Goal: Task Accomplishment & Management: Manage account settings

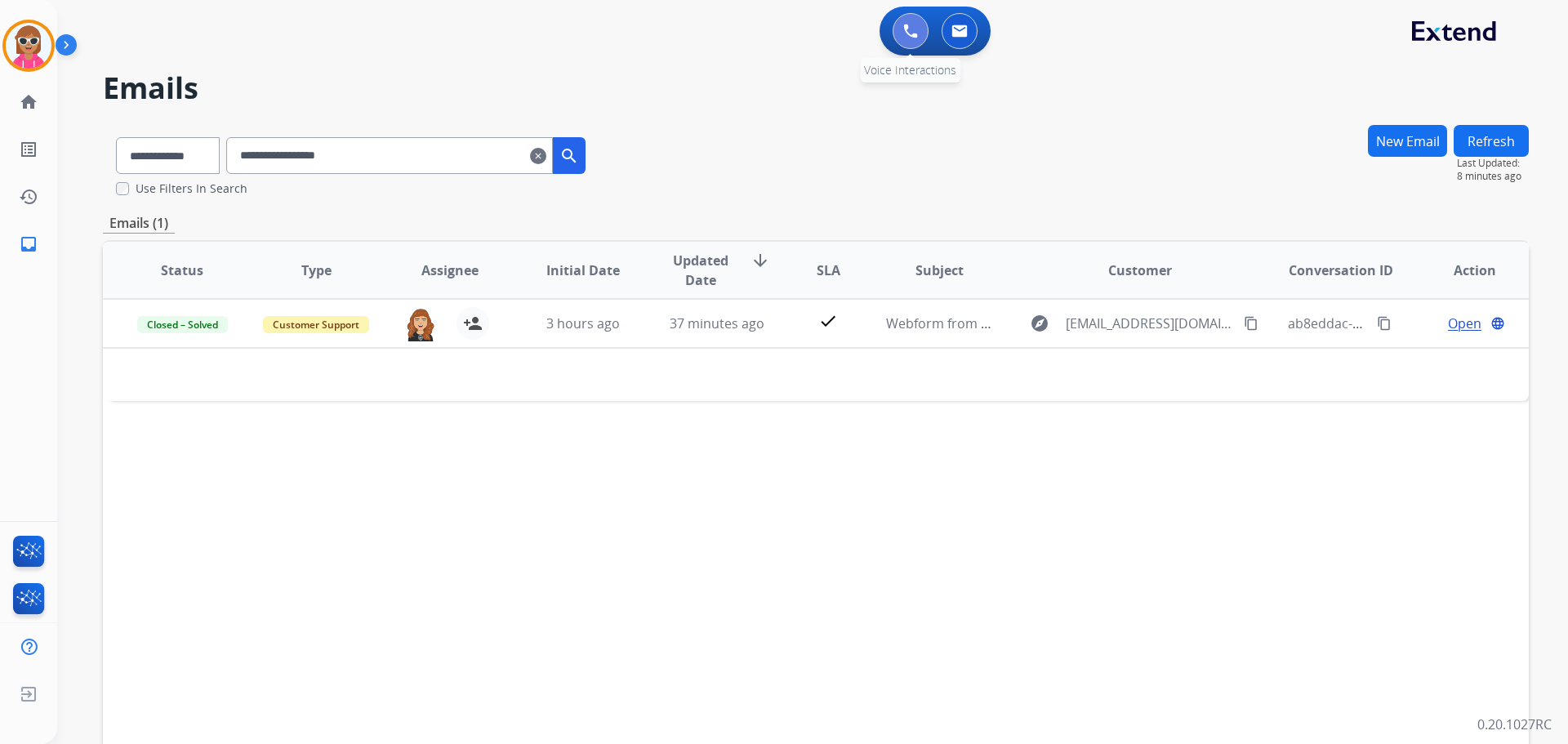
click at [893, 31] on button at bounding box center [911, 31] width 36 height 36
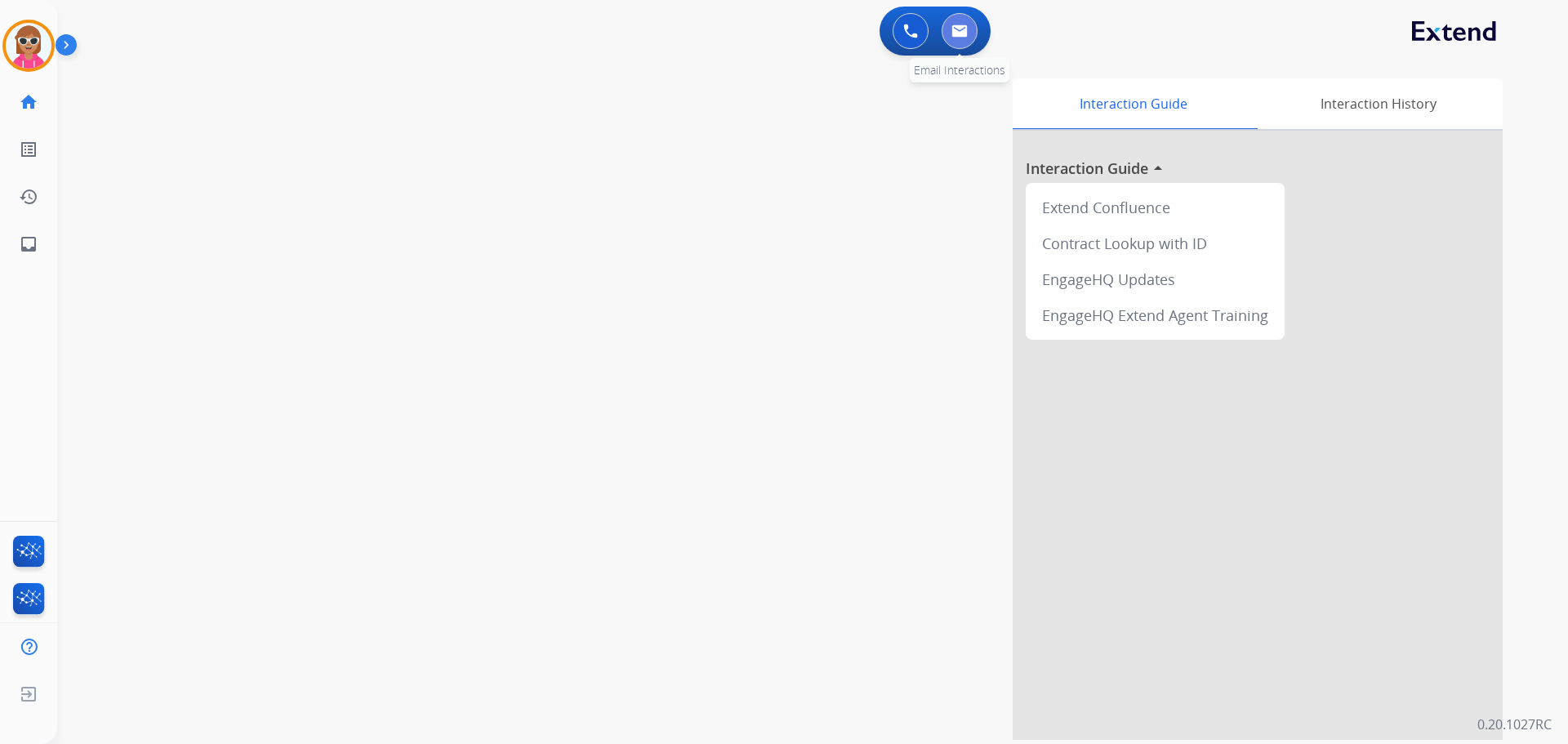
click at [949, 29] on button at bounding box center [959, 31] width 36 height 36
select select "**********"
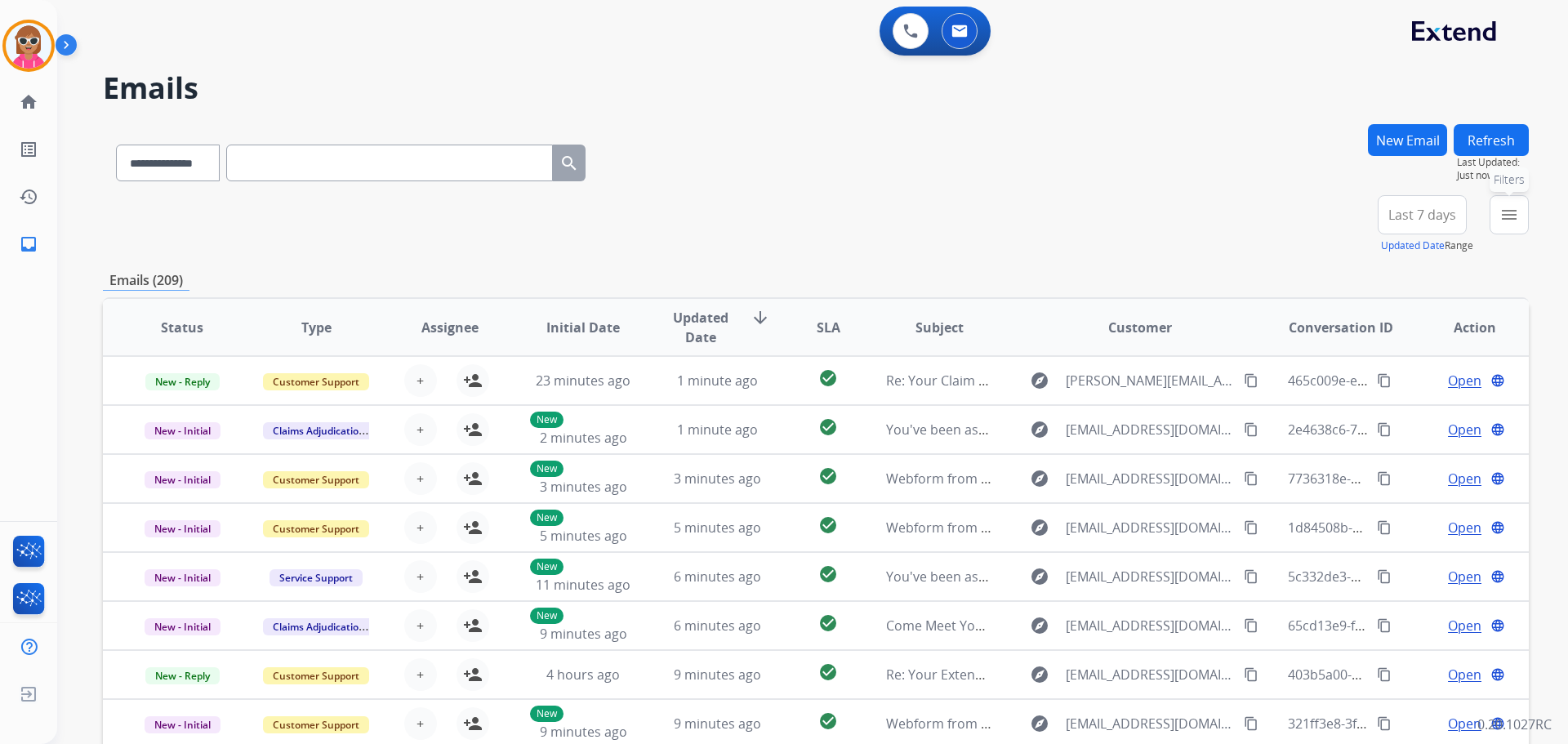
click at [1503, 229] on button "menu Filters" at bounding box center [1508, 214] width 39 height 39
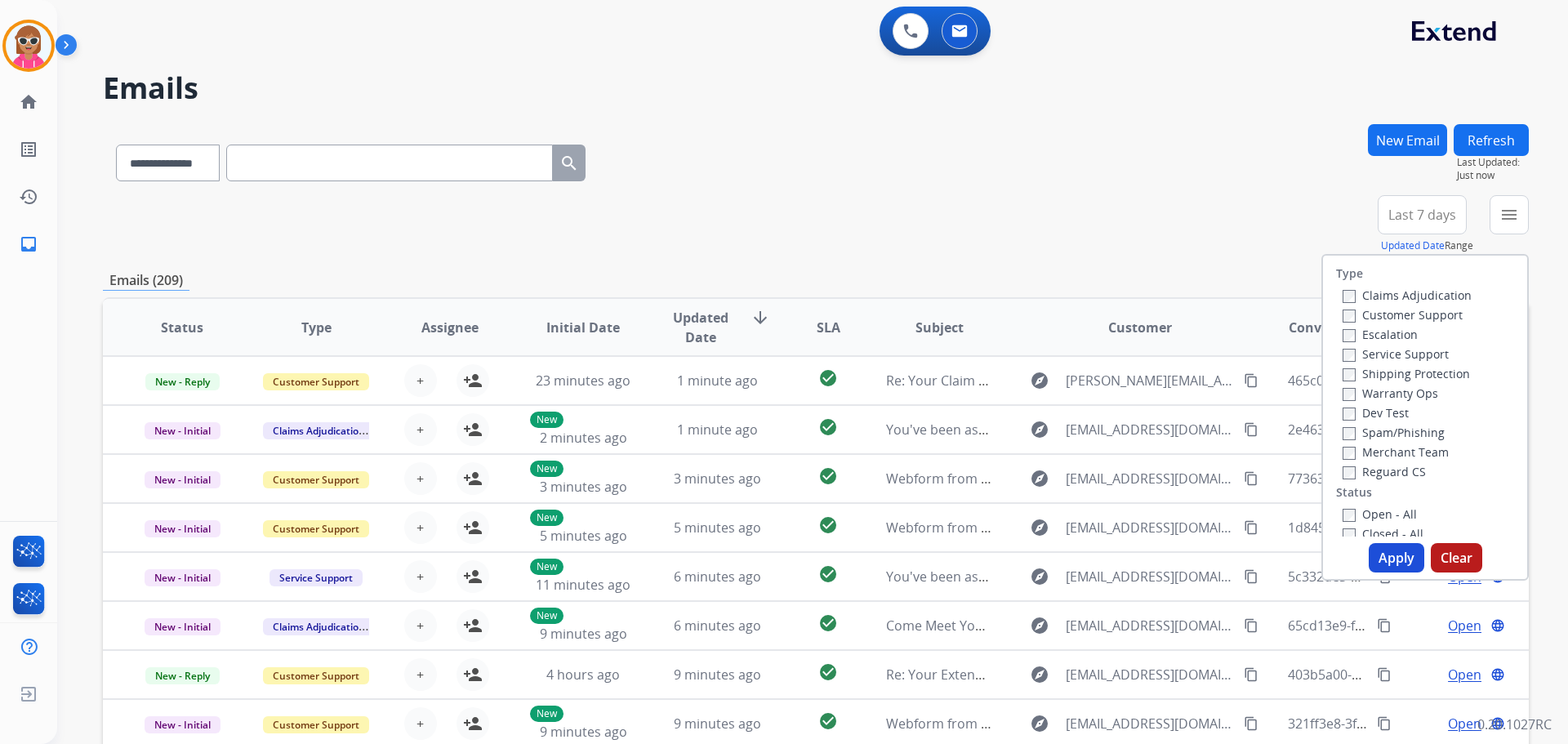
click at [1372, 318] on label "Customer Support" at bounding box center [1402, 315] width 120 height 15
click at [1373, 373] on label "Shipping Protection" at bounding box center [1406, 373] width 128 height 15
drag, startPoint x: 1375, startPoint y: 469, endPoint x: 1362, endPoint y: 520, distance: 52.6
click at [1374, 471] on label "Reguard CS" at bounding box center [1384, 471] width 83 height 15
drag, startPoint x: 1371, startPoint y: 504, endPoint x: 1371, endPoint y: 520, distance: 16.0
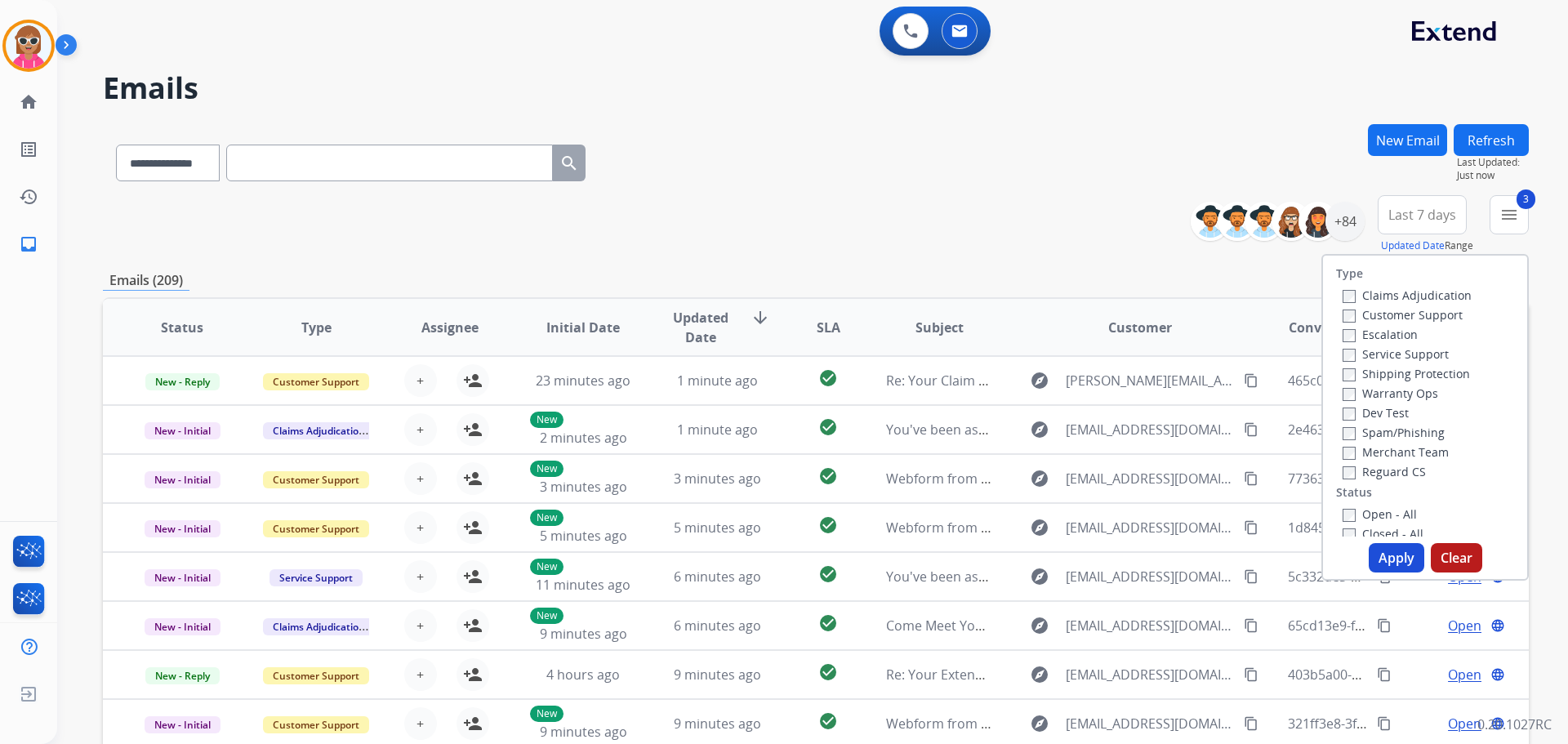
click at [1371, 507] on div "Open - All" at bounding box center [1429, 513] width 172 height 20
click at [1363, 514] on label "Open - All" at bounding box center [1379, 514] width 74 height 15
click at [1380, 548] on button "Apply" at bounding box center [1395, 558] width 55 height 30
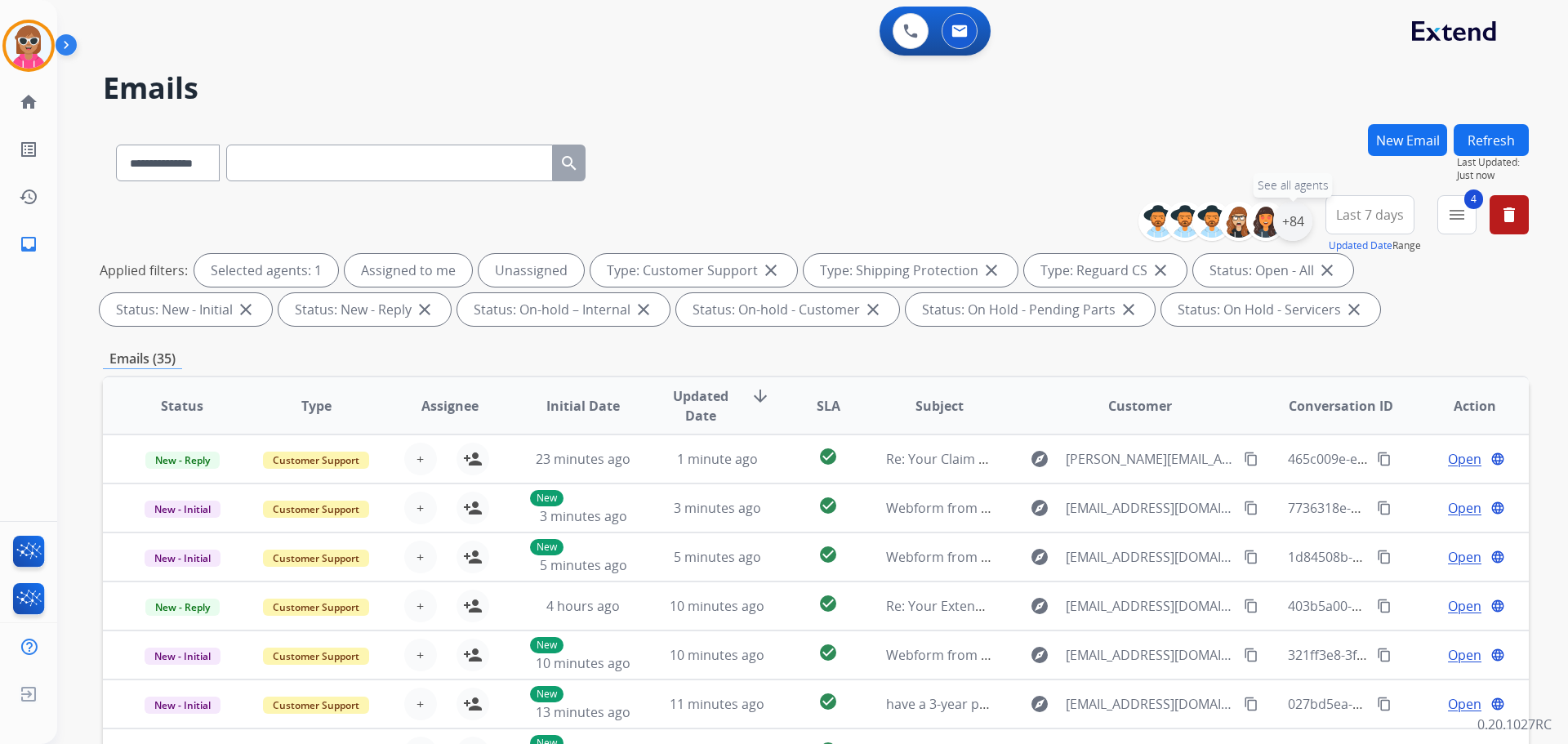
click at [1287, 214] on div "+84" at bounding box center [1292, 221] width 39 height 39
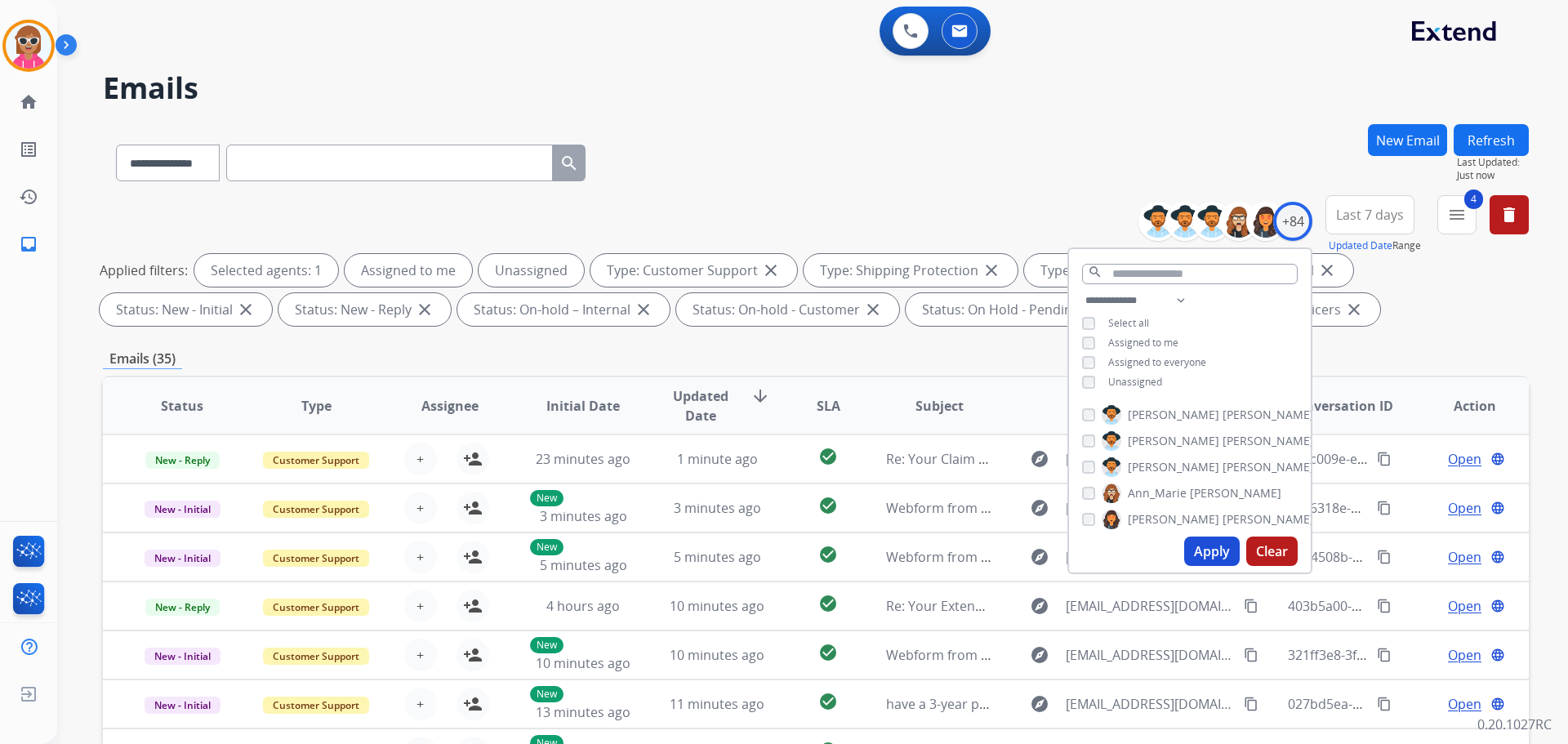
click at [1119, 380] on span "Unassigned" at bounding box center [1134, 382] width 54 height 14
click at [1126, 338] on span "Assigned to me" at bounding box center [1143, 343] width 71 height 14
click at [1119, 297] on select "**********" at bounding box center [1138, 300] width 113 height 20
select select "**********"
click at [1082, 291] on select "**********" at bounding box center [1138, 300] width 113 height 20
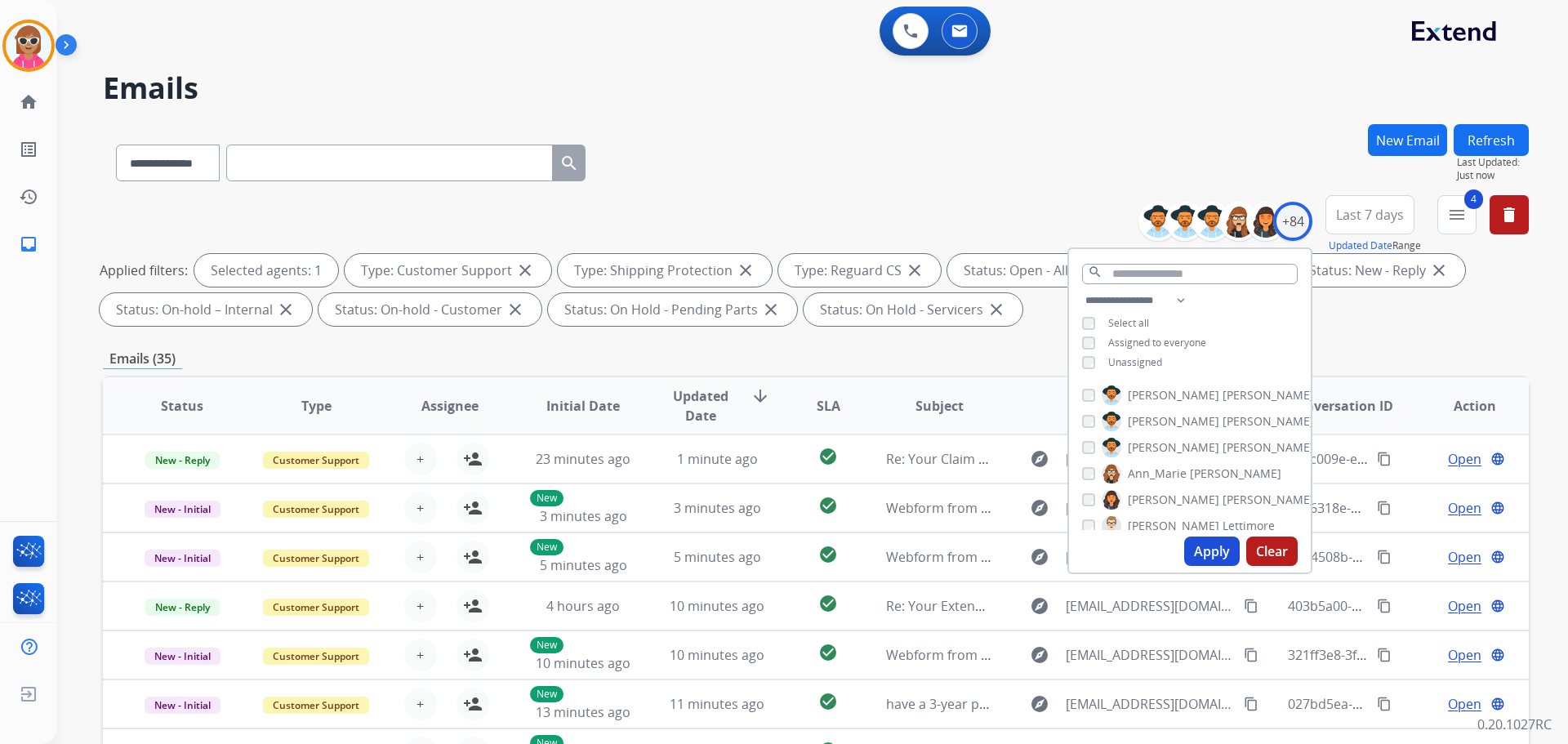
click at [1235, 309] on div "**********" at bounding box center [1190, 333] width 241 height 85
click at [1222, 397] on span "[PERSON_NAME]" at bounding box center [1268, 395] width 92 height 16
click at [1161, 416] on span "[PERSON_NAME]" at bounding box center [1173, 421] width 92 height 16
click at [1168, 443] on span "Ann_Marie" at bounding box center [1156, 447] width 59 height 16
drag, startPoint x: 1172, startPoint y: 466, endPoint x: 1178, endPoint y: 491, distance: 25.7
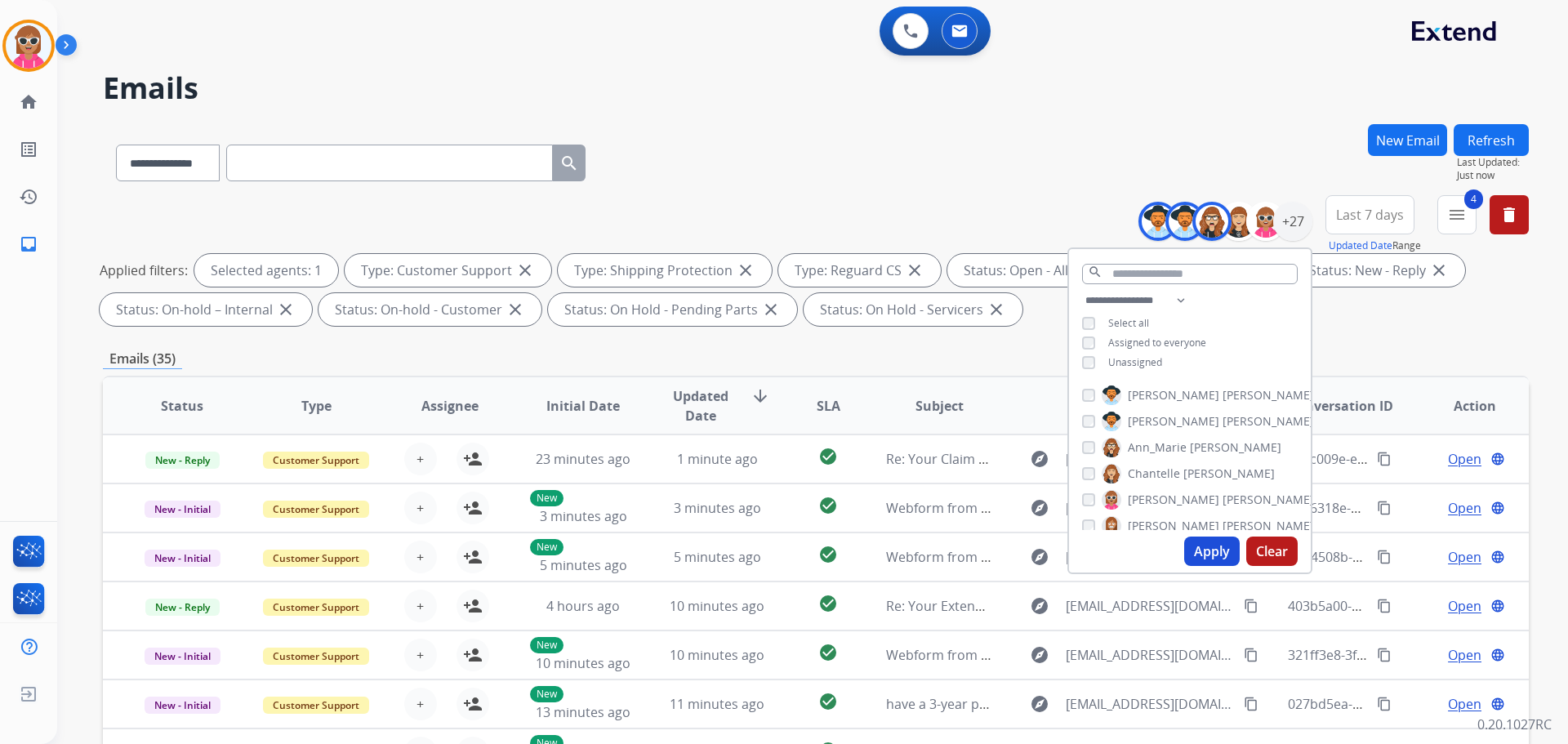
click at [1174, 471] on span "Chantelle" at bounding box center [1153, 473] width 52 height 16
click at [1173, 497] on span "[PERSON_NAME]" at bounding box center [1173, 499] width 92 height 16
click at [1169, 472] on span "Chantelle" at bounding box center [1153, 473] width 52 height 16
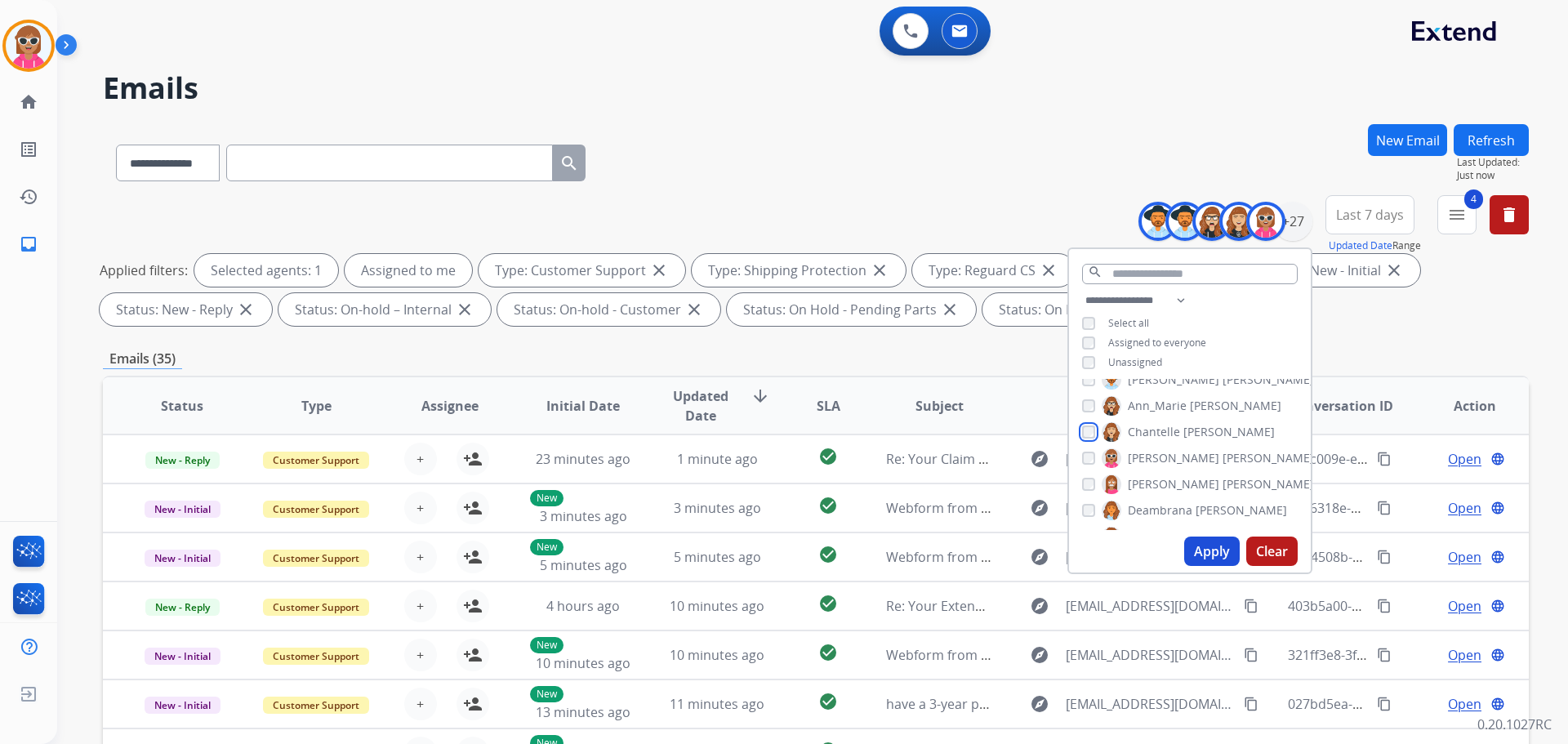
scroll to position [82, 0]
click at [1169, 445] on span "[PERSON_NAME]" at bounding box center [1173, 444] width 92 height 16
drag, startPoint x: 1167, startPoint y: 463, endPoint x: 1190, endPoint y: 485, distance: 31.8
click at [1170, 468] on span "Deambrana" at bounding box center [1160, 469] width 65 height 16
drag, startPoint x: 1186, startPoint y: 486, endPoint x: 1172, endPoint y: 512, distance: 29.5
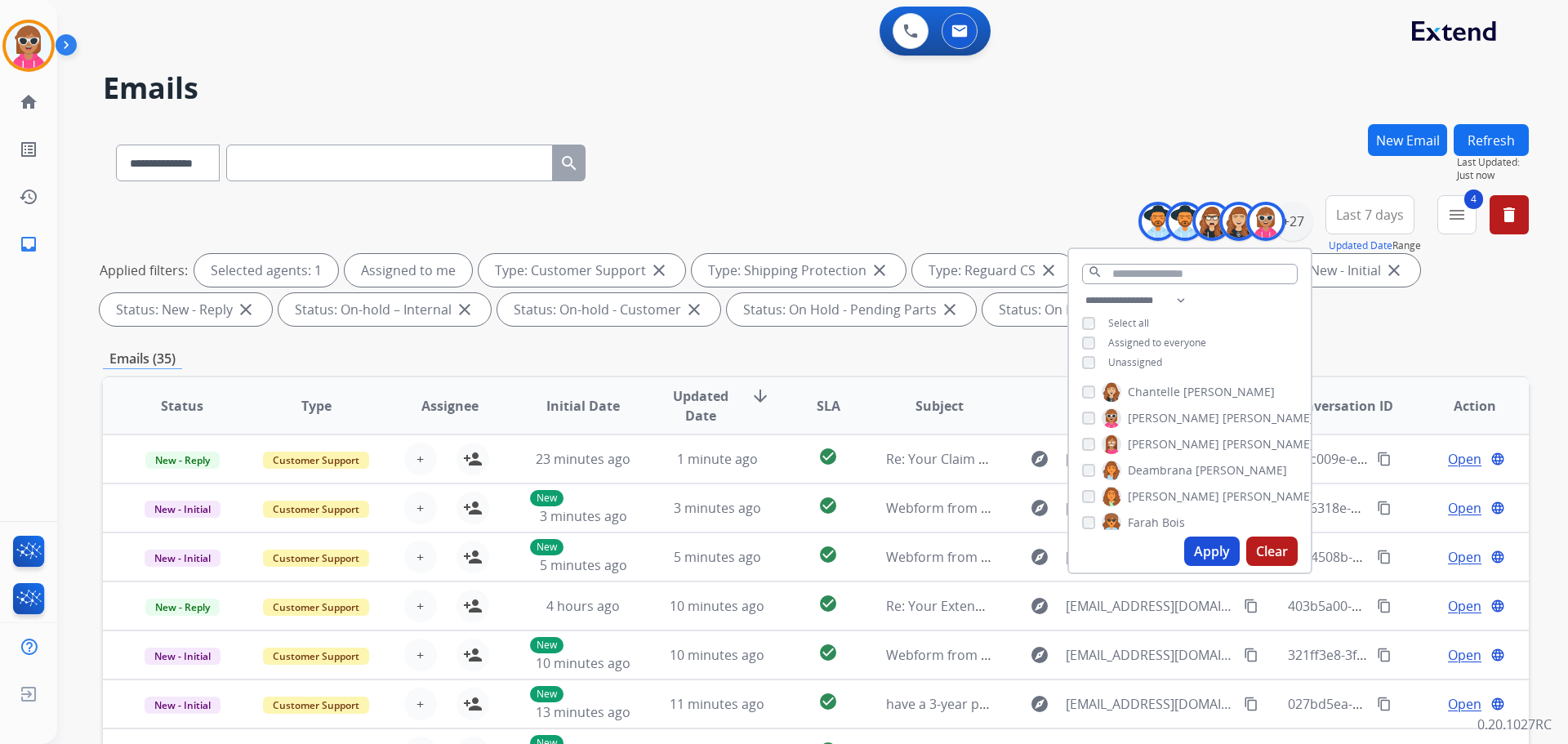
click at [1182, 502] on label "[PERSON_NAME]" at bounding box center [1207, 496] width 213 height 20
click at [1171, 513] on label "Farah Bois" at bounding box center [1143, 522] width 83 height 20
click at [1158, 378] on span "Harmony" at bounding box center [1152, 385] width 50 height 16
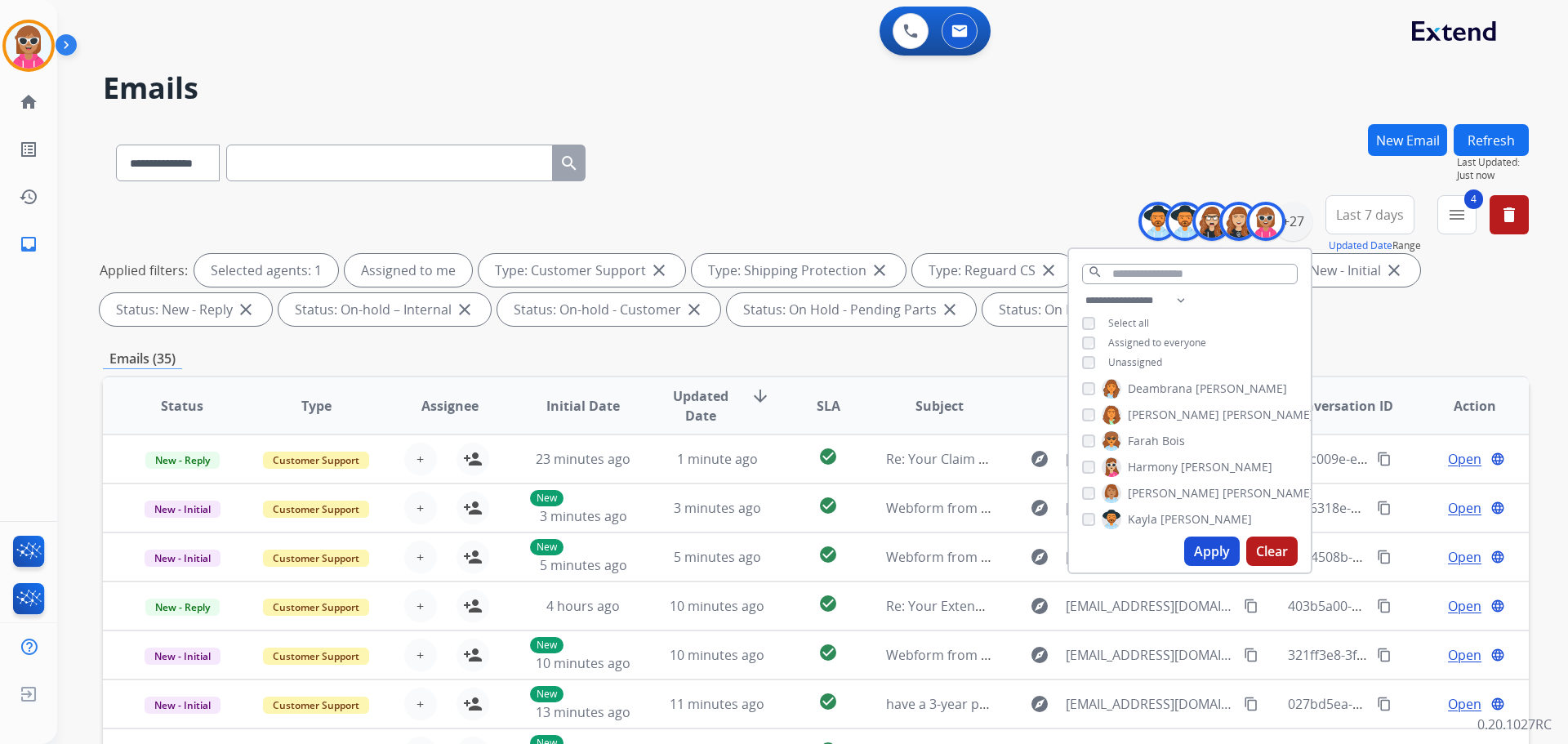
click at [1149, 516] on span "Kayla" at bounding box center [1142, 519] width 30 height 16
click at [1149, 497] on span "[PERSON_NAME]" at bounding box center [1173, 492] width 92 height 16
click at [1148, 461] on label "[PERSON_NAME]" at bounding box center [1207, 463] width 213 height 20
click at [1142, 488] on span "Keyanta" at bounding box center [1150, 490] width 44 height 16
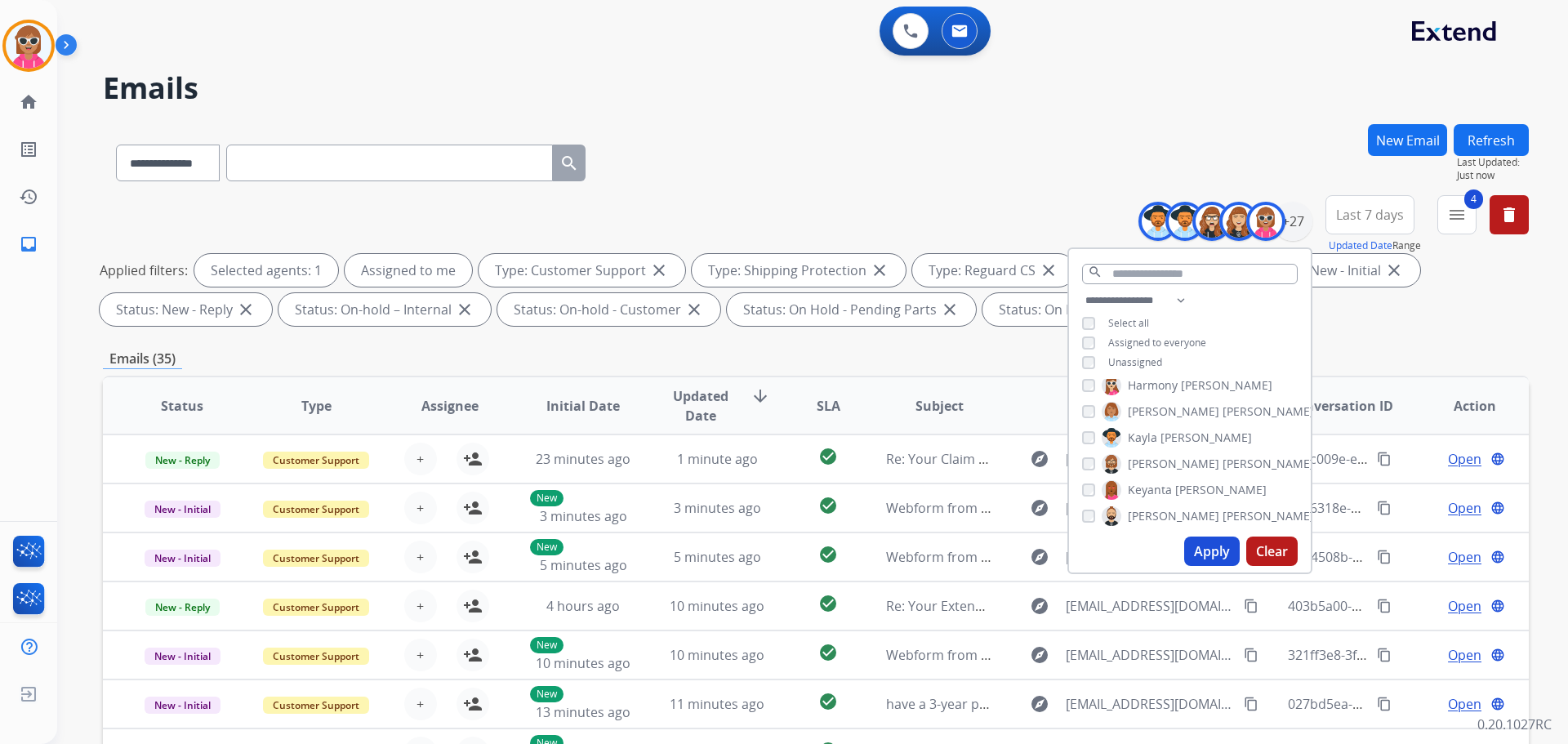
click at [1143, 514] on span "[PERSON_NAME]" at bounding box center [1173, 515] width 92 height 16
click at [1158, 464] on span "[PERSON_NAME]" at bounding box center [1173, 460] width 92 height 16
click at [1155, 489] on span "Raujon" at bounding box center [1146, 486] width 38 height 16
click at [1155, 505] on span "[PERSON_NAME]" at bounding box center [1173, 512] width 92 height 16
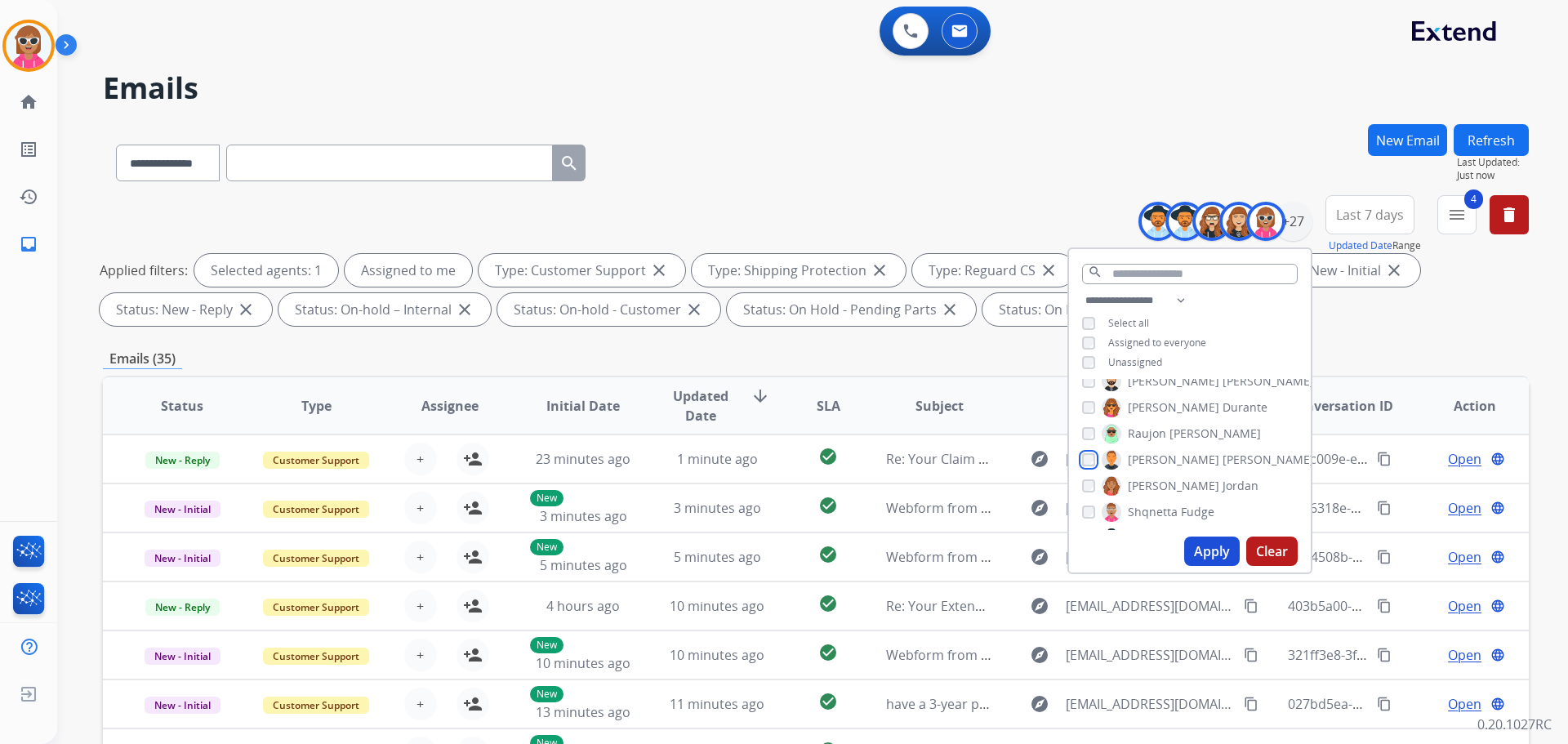
scroll to position [408, 0]
drag, startPoint x: 1155, startPoint y: 451, endPoint x: 1158, endPoint y: 470, distance: 19.2
click at [1156, 458] on span "[PERSON_NAME]" at bounding box center [1173, 457] width 92 height 16
click at [1156, 482] on span "Shqnetta" at bounding box center [1152, 483] width 50 height 16
drag, startPoint x: 1160, startPoint y: 507, endPoint x: 1168, endPoint y: 463, distance: 44.7
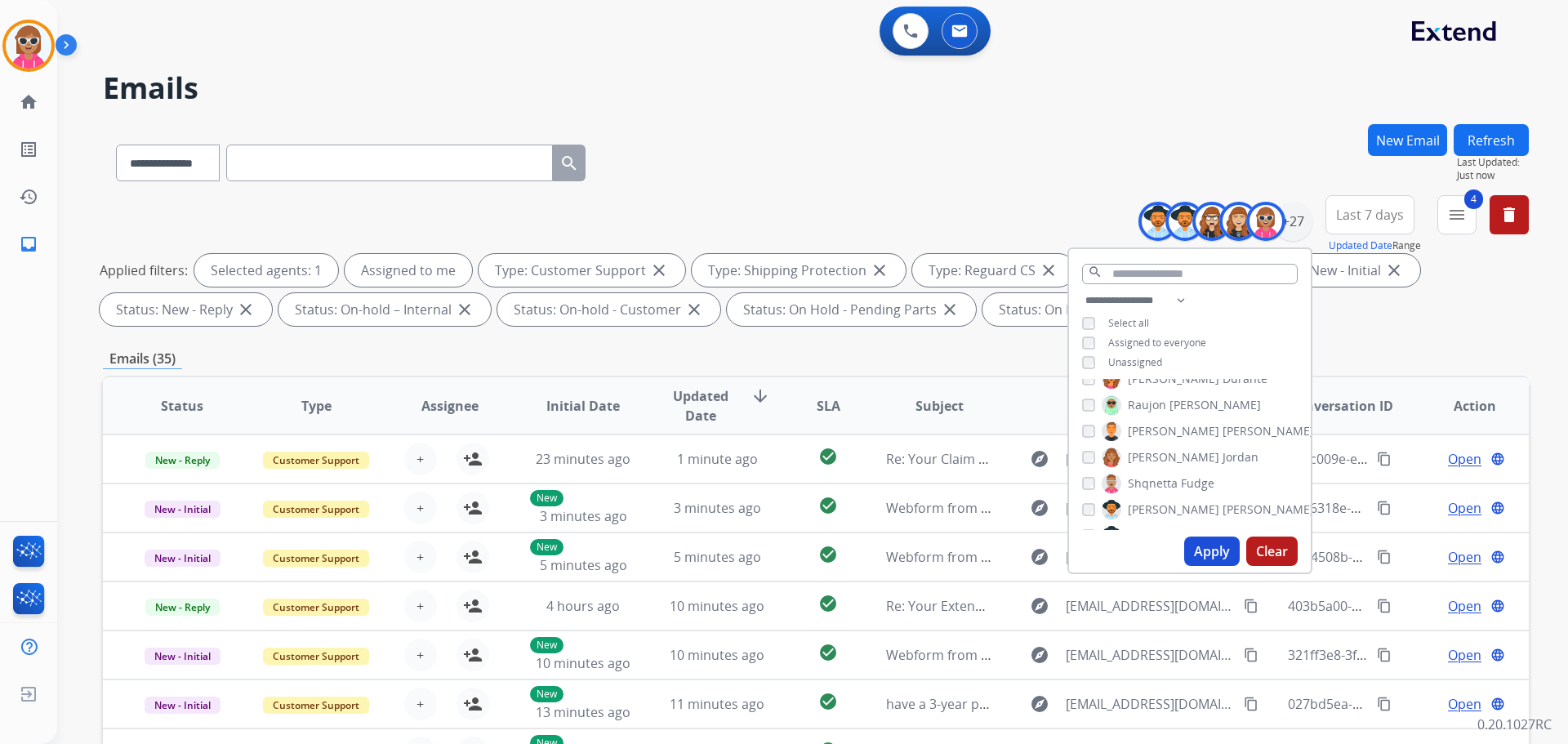
click at [1162, 502] on span "[PERSON_NAME]" at bounding box center [1173, 509] width 92 height 16
drag, startPoint x: 1170, startPoint y: 451, endPoint x: 1170, endPoint y: 477, distance: 26.0
click at [1170, 457] on label "[PERSON_NAME]" at bounding box center [1179, 457] width 156 height 20
drag, startPoint x: 1167, startPoint y: 460, endPoint x: 1166, endPoint y: 476, distance: 16.0
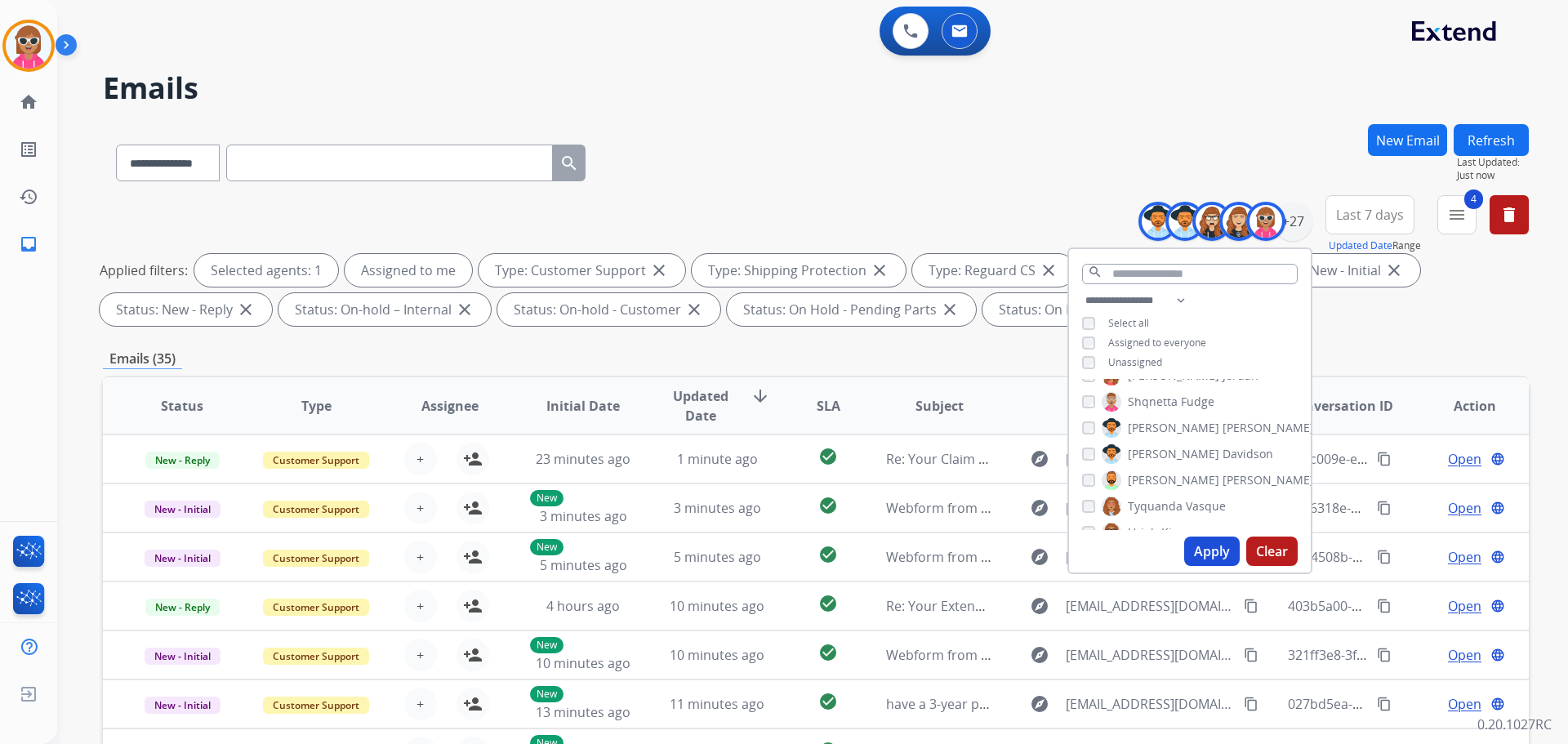
click at [1167, 462] on div "[PERSON_NAME] [PERSON_NAME] [PERSON_NAME] [PERSON_NAME] [PERSON_NAME] [PERSON_N…" at bounding box center [1190, 455] width 241 height 151
click at [1222, 483] on span "[PERSON_NAME]" at bounding box center [1268, 480] width 92 height 16
drag, startPoint x: 1166, startPoint y: 457, endPoint x: 1171, endPoint y: 473, distance: 16.8
click at [1169, 461] on label "[PERSON_NAME]" at bounding box center [1187, 453] width 172 height 20
click at [1167, 458] on label "[PERSON_NAME]" at bounding box center [1187, 453] width 172 height 20
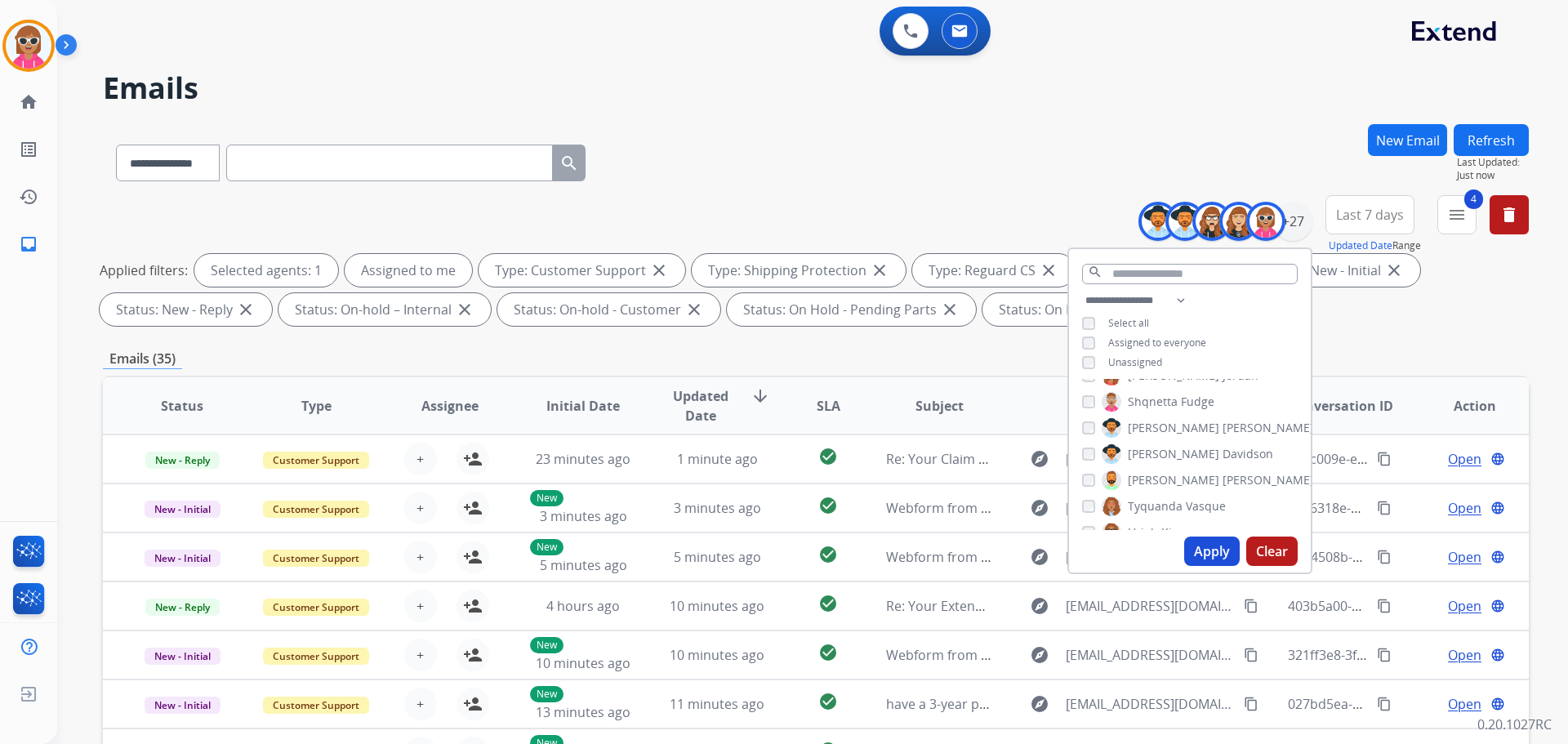
click at [1162, 493] on div "[PERSON_NAME] [PERSON_NAME] [PERSON_NAME] [PERSON_NAME] [PERSON_NAME] [PERSON_N…" at bounding box center [1190, 455] width 241 height 151
click at [1162, 503] on span "Tyquanda" at bounding box center [1155, 506] width 54 height 16
click at [1154, 524] on span "Uriah" at bounding box center [1143, 531] width 31 height 16
click at [1155, 486] on span "[PERSON_NAME]" at bounding box center [1173, 482] width 92 height 16
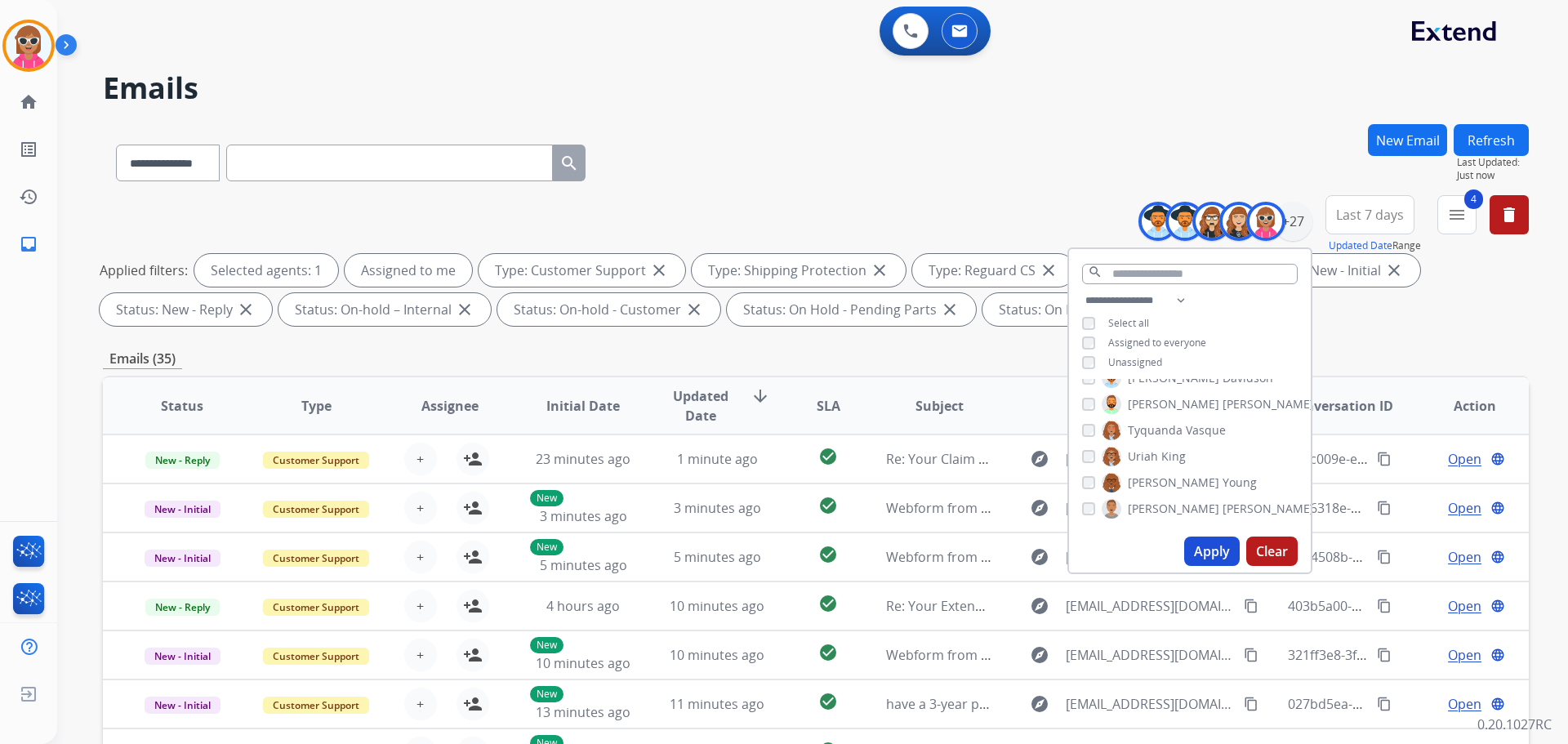
click at [1158, 507] on span "[PERSON_NAME]" at bounding box center [1173, 508] width 92 height 16
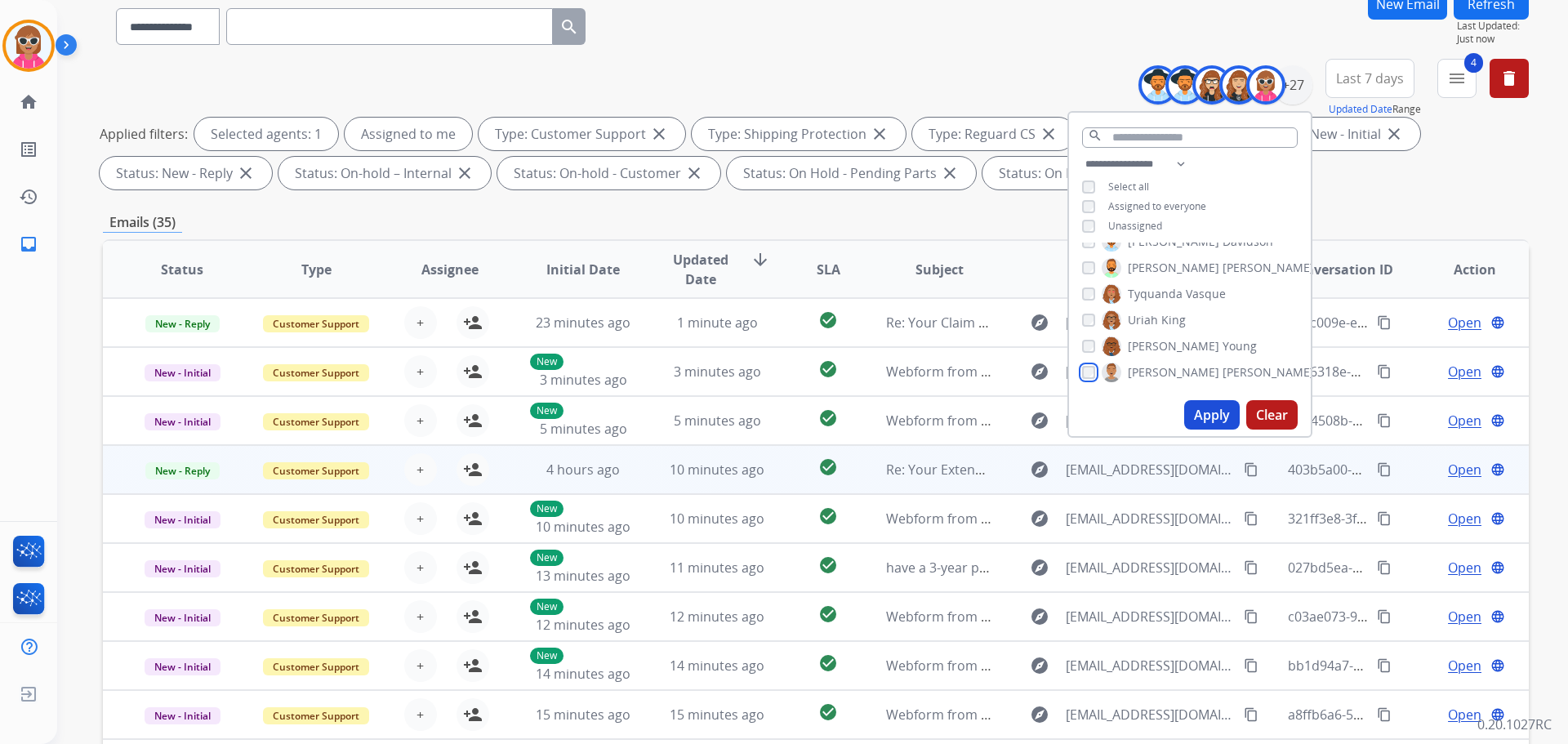
scroll to position [163, 0]
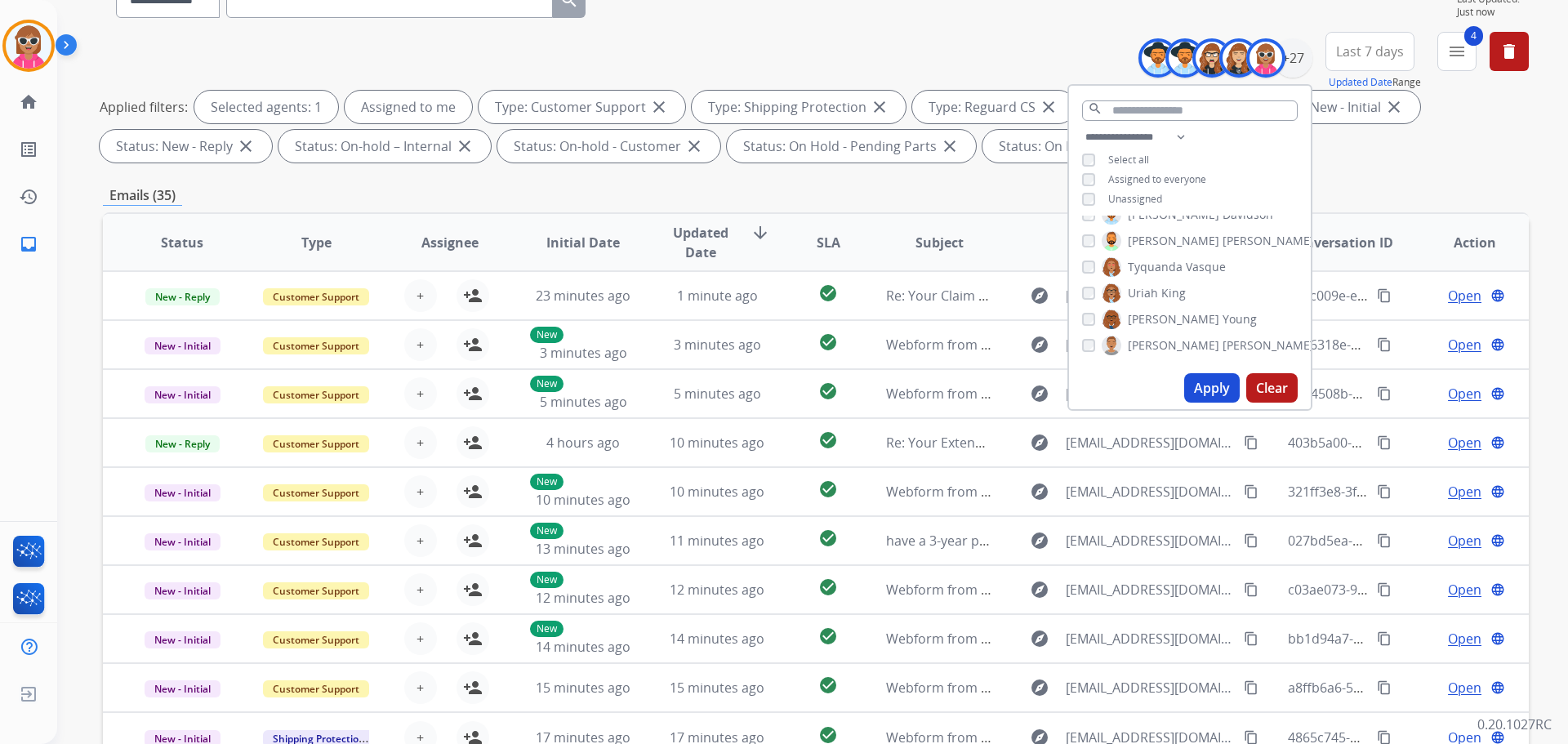
click at [1208, 394] on button "Apply" at bounding box center [1211, 388] width 55 height 30
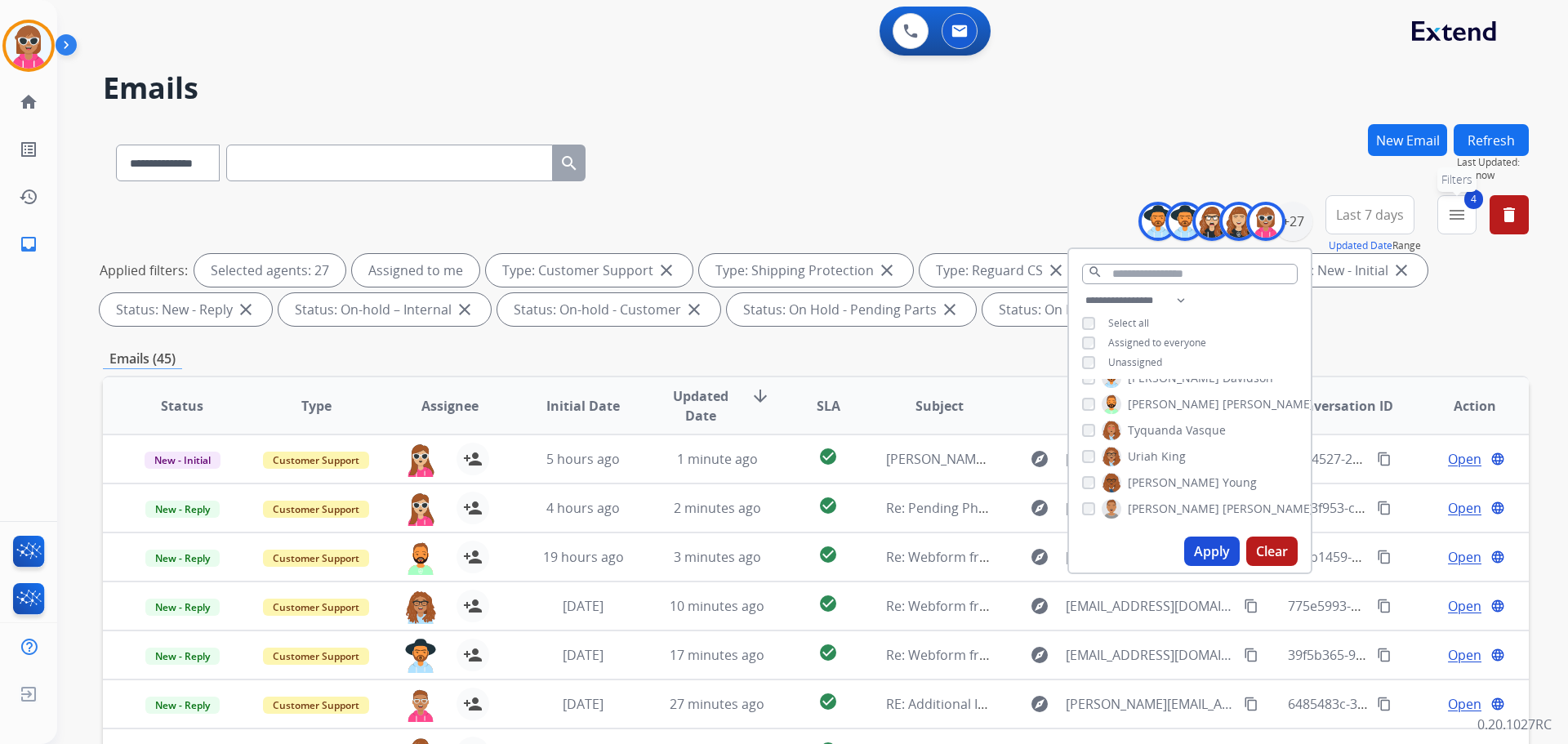
click at [1460, 215] on mat-icon "menu" at bounding box center [1457, 214] width 20 height 20
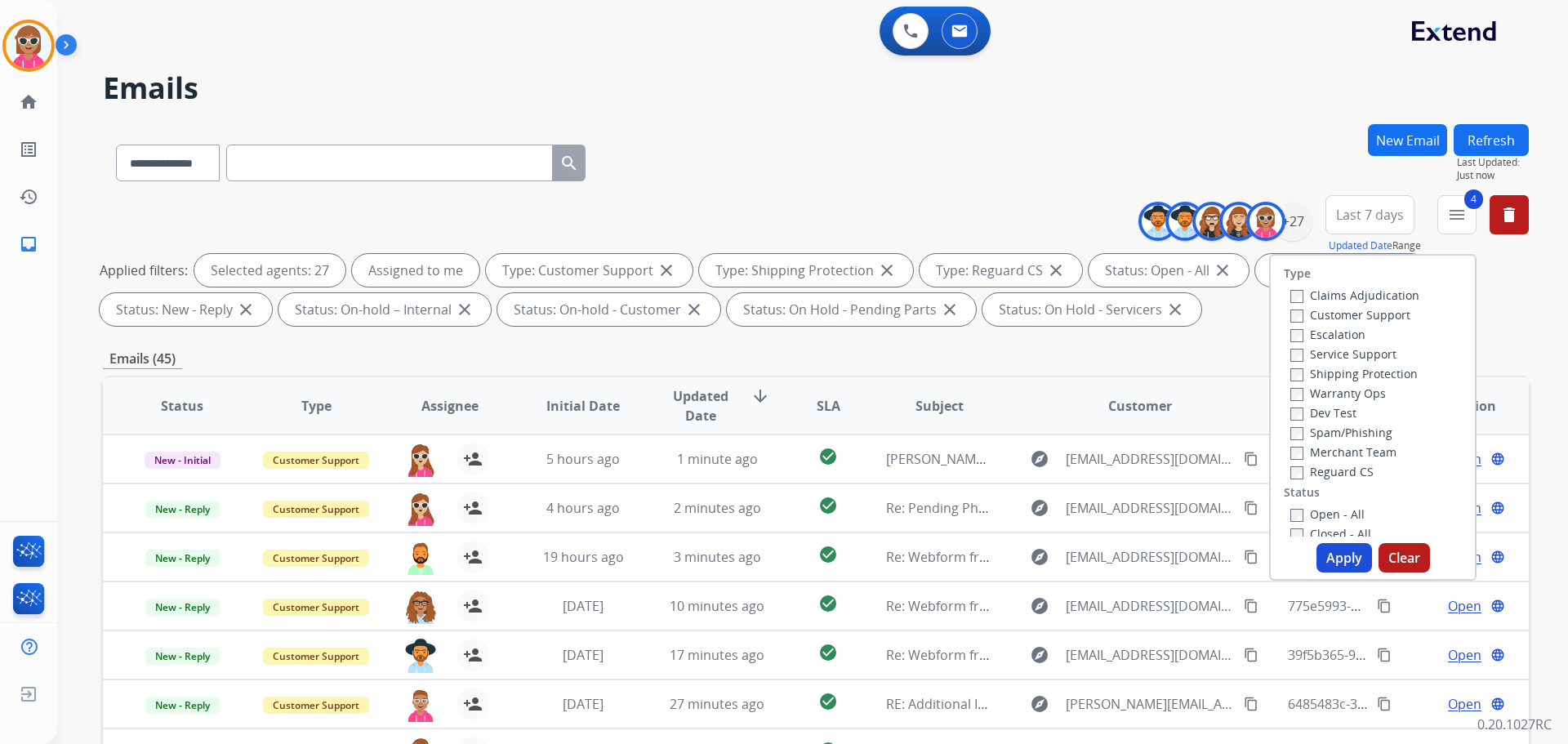
click at [1339, 555] on button "Apply" at bounding box center [1344, 558] width 55 height 30
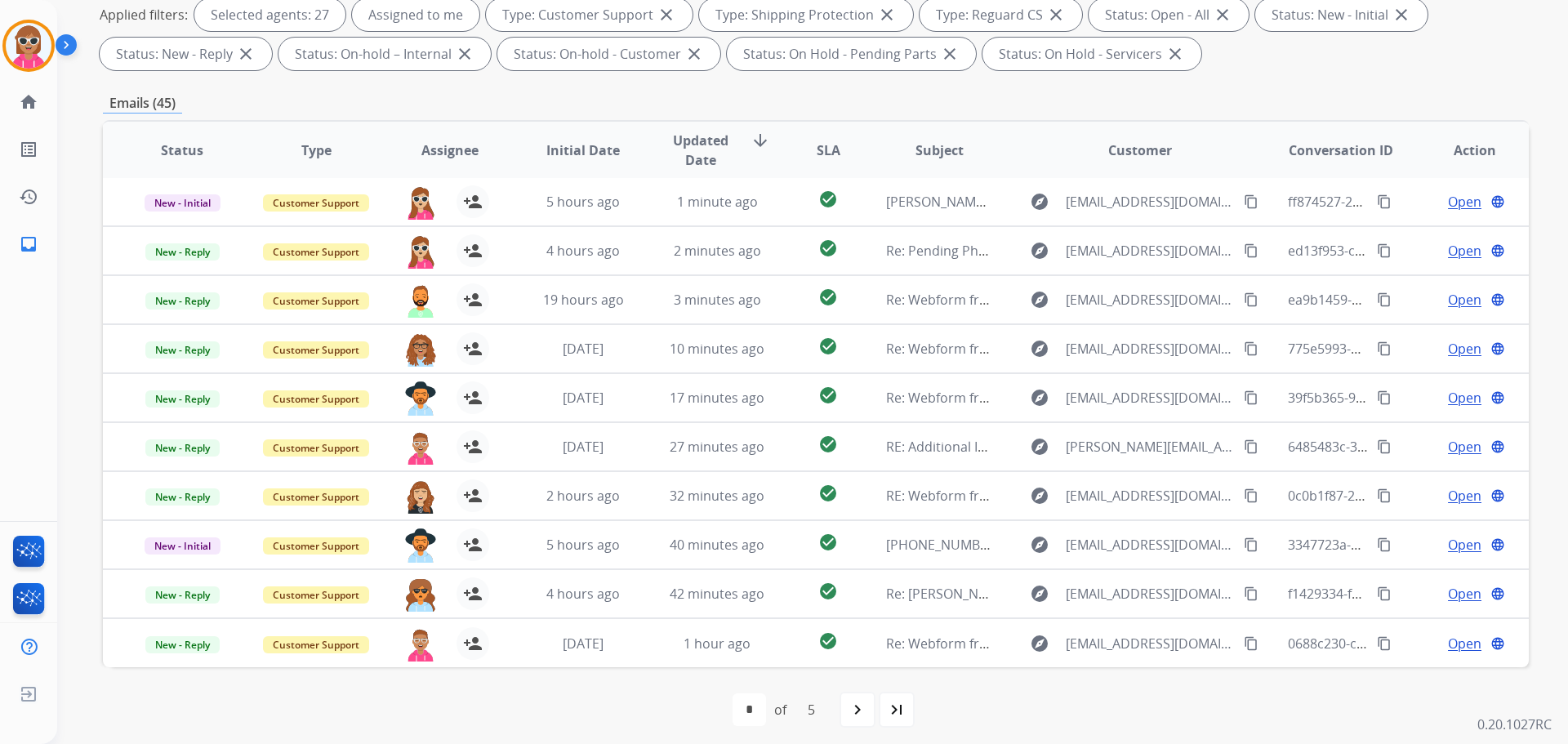
scroll to position [264, 0]
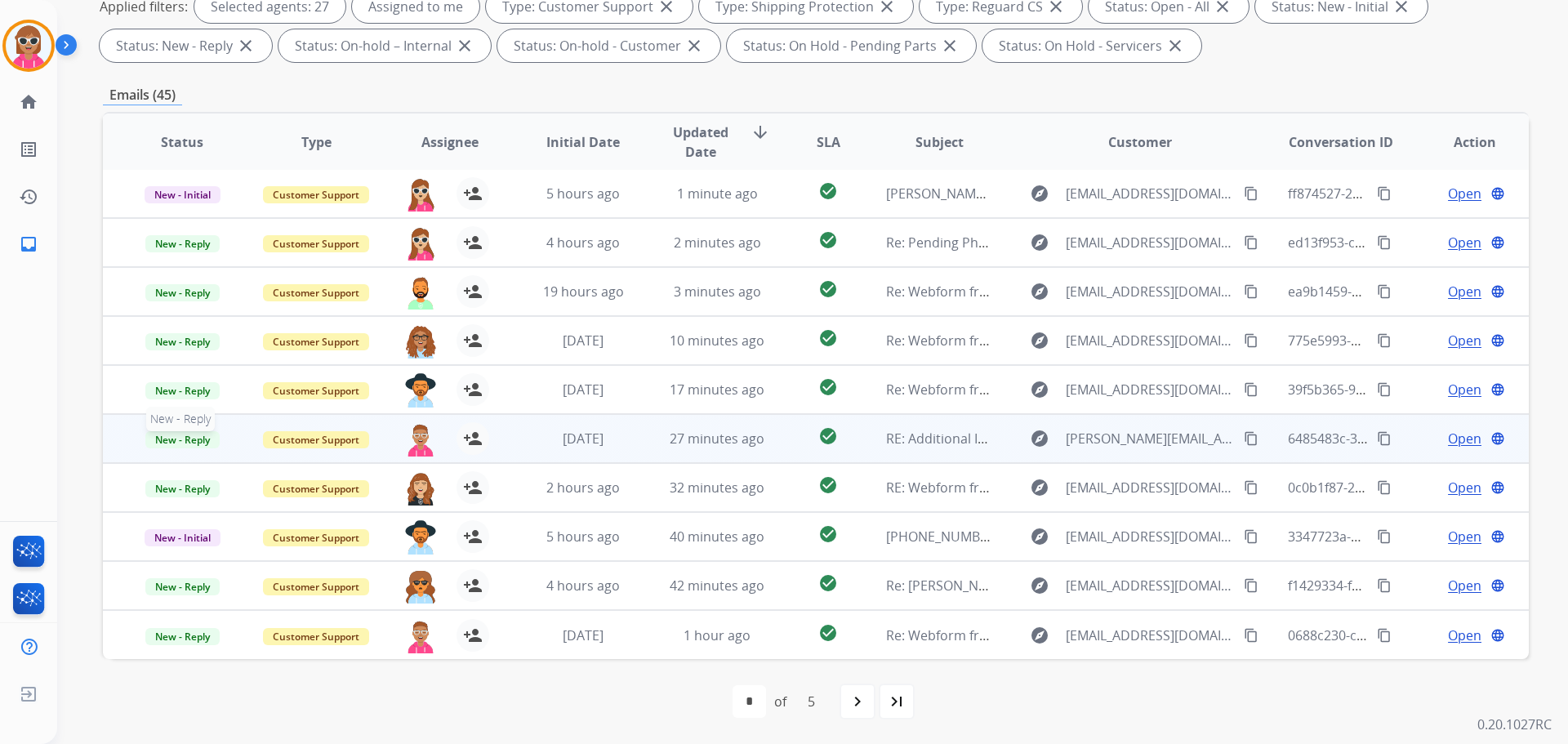
click at [203, 439] on span "New - Reply" at bounding box center [182, 440] width 74 height 17
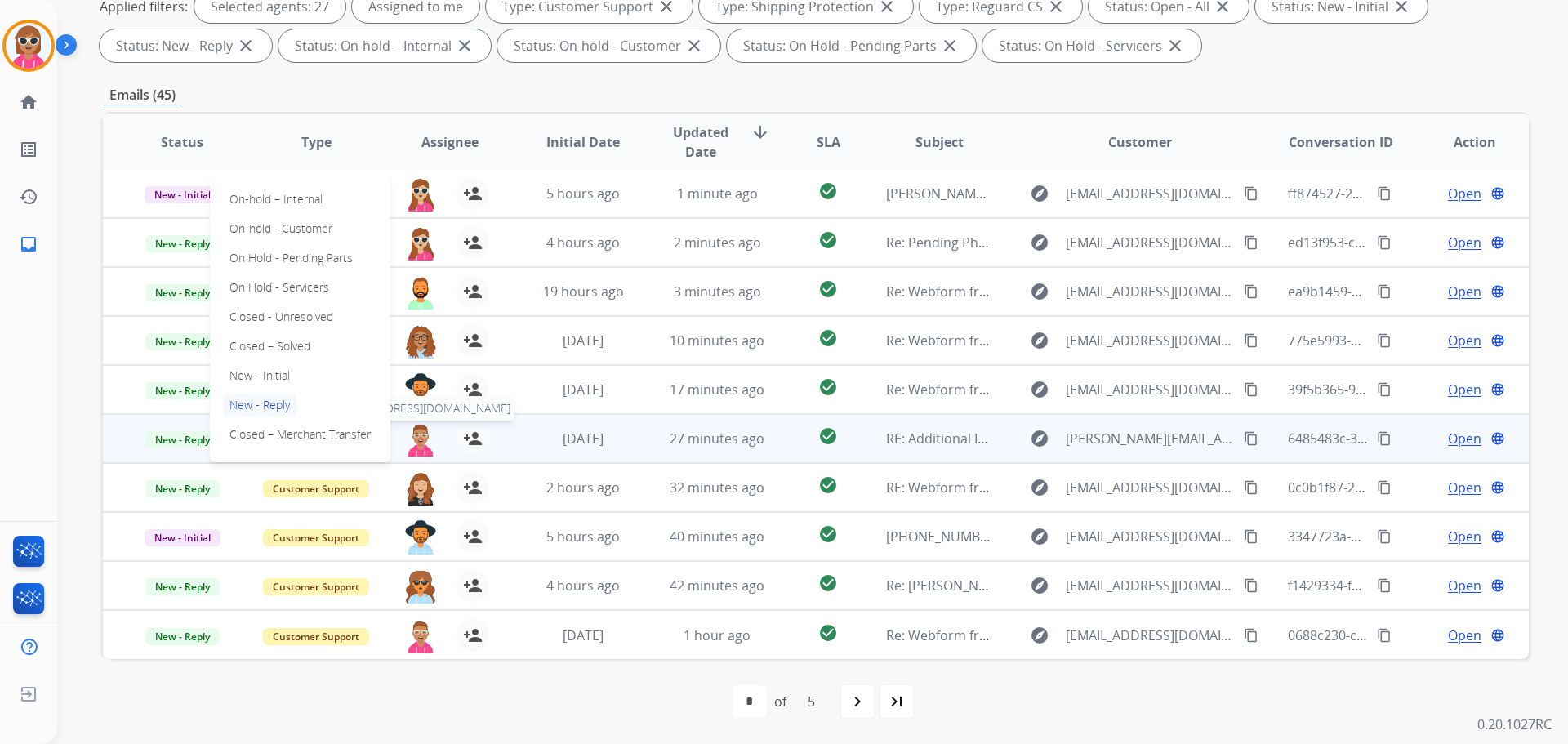
click at [423, 451] on img at bounding box center [420, 439] width 32 height 34
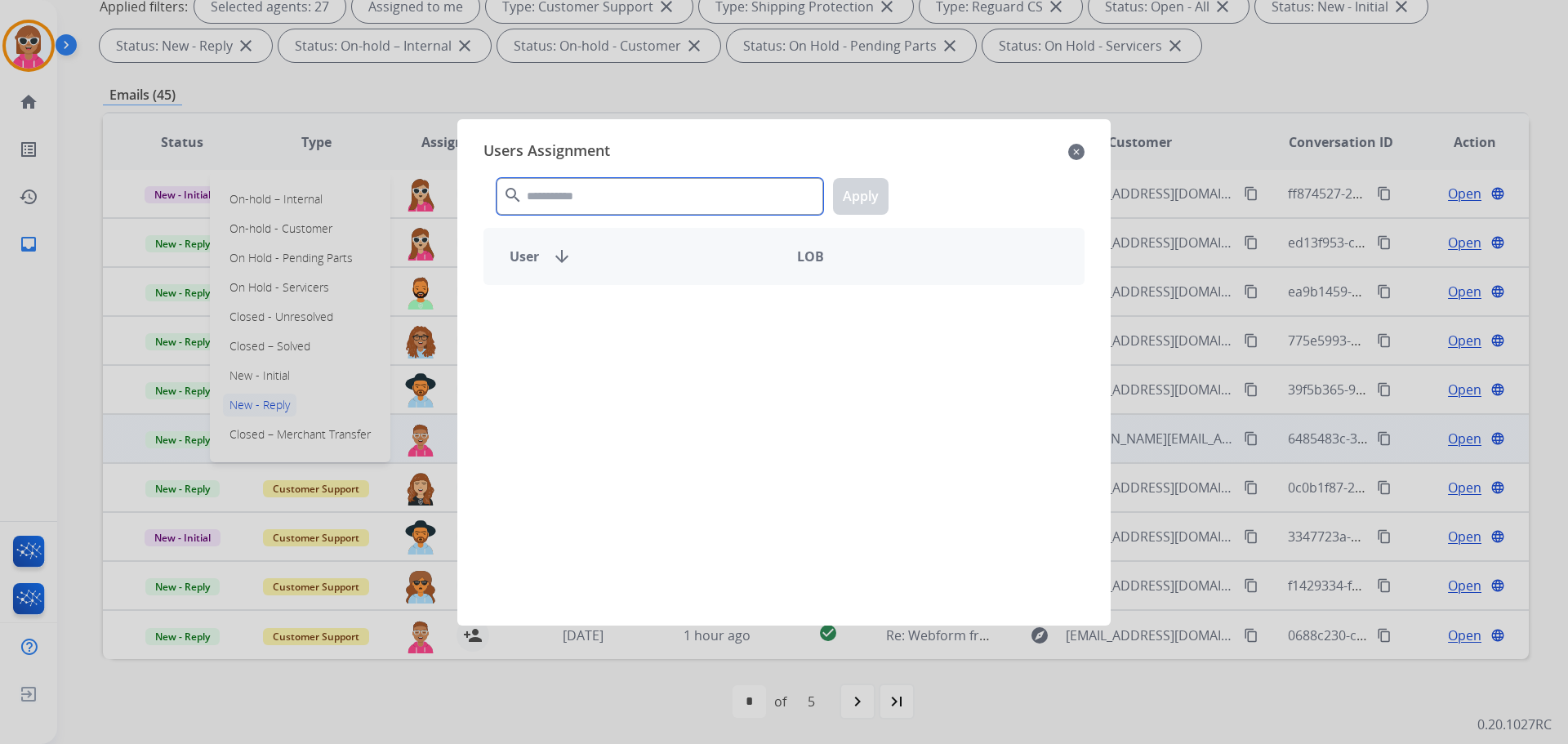
click at [639, 190] on input "text" at bounding box center [660, 196] width 327 height 37
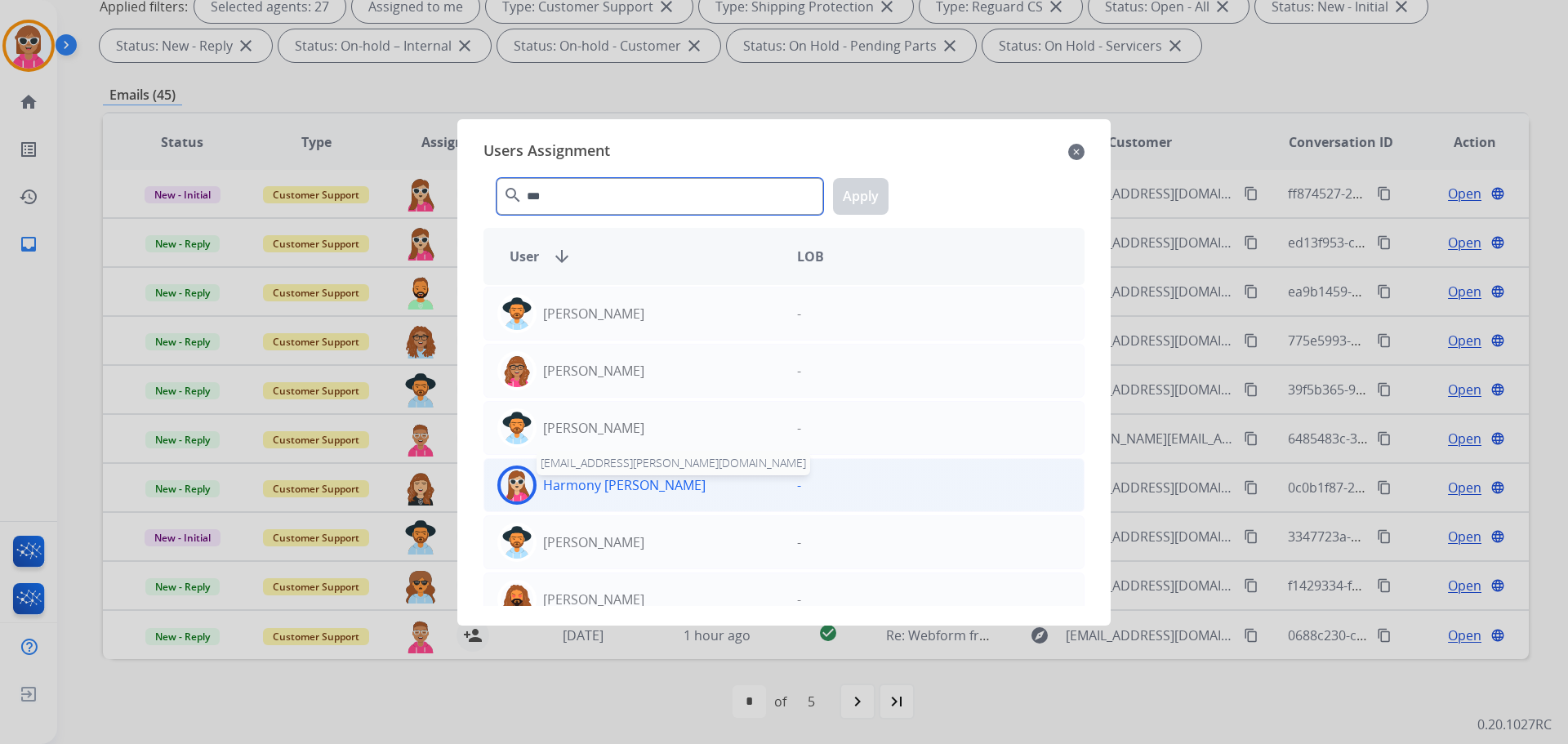
type input "***"
click at [609, 495] on div "Harmony [PERSON_NAME]" at bounding box center [633, 485] width 299 height 39
click at [840, 201] on button "Apply" at bounding box center [860, 196] width 55 height 37
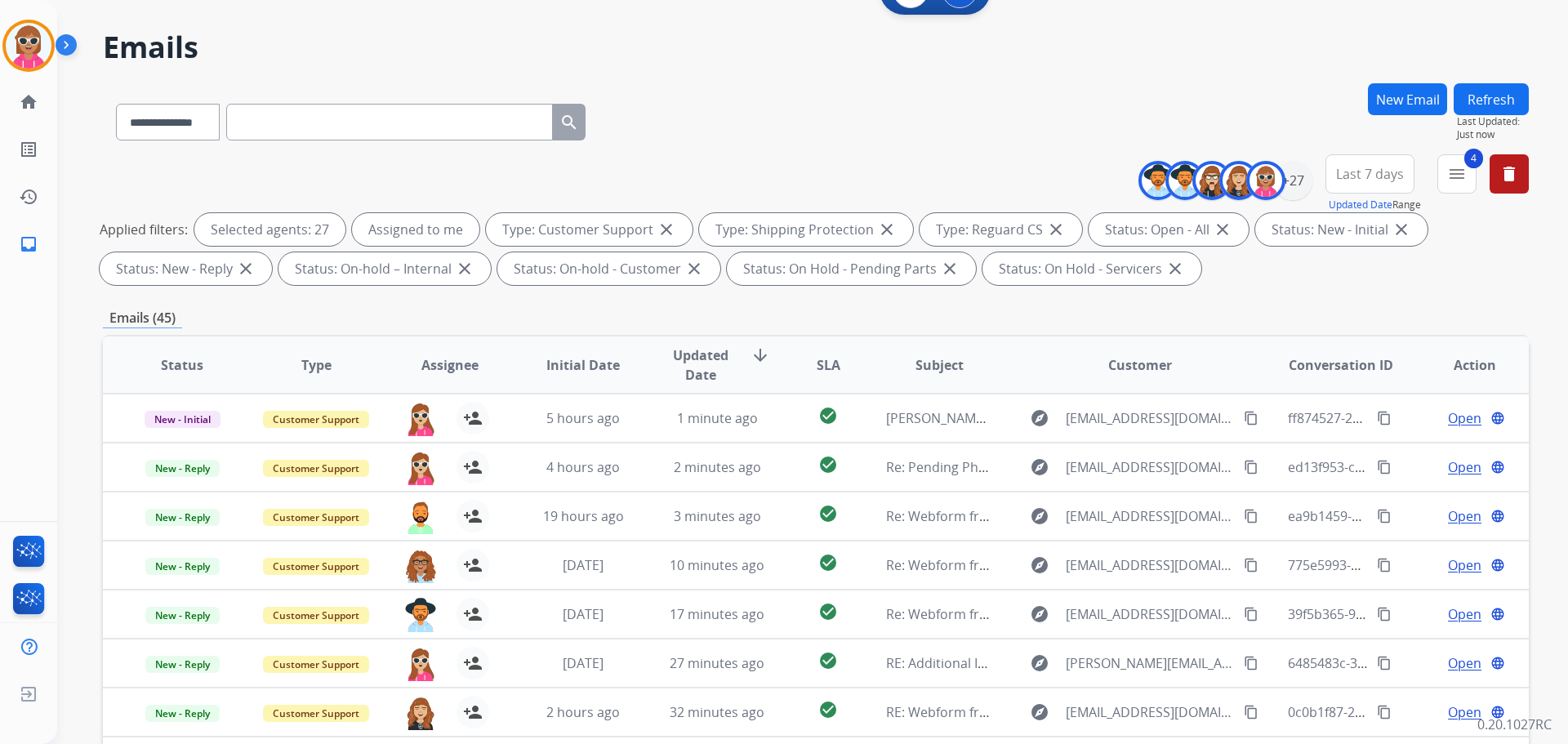
scroll to position [0, 0]
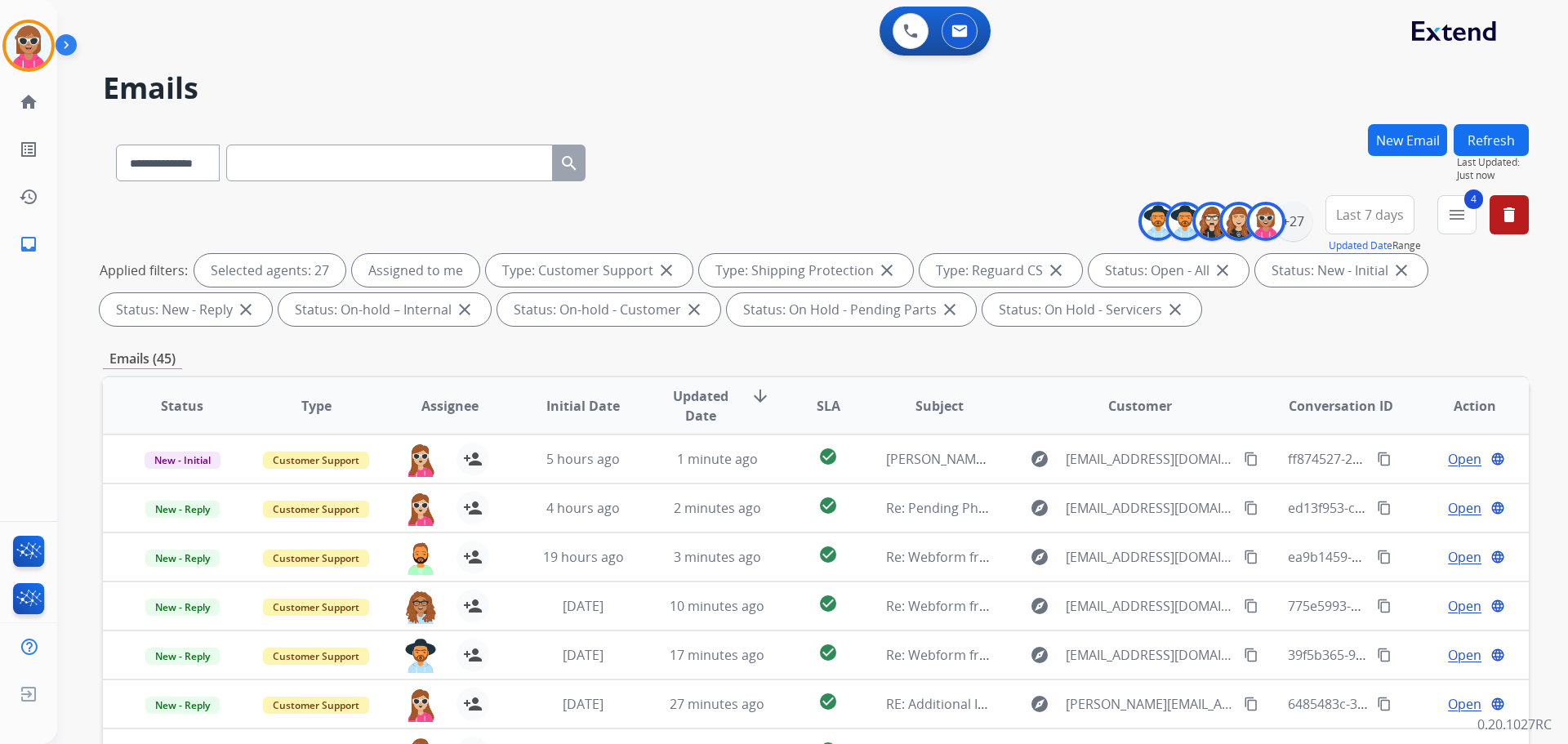
click at [1497, 126] on button "Refresh" at bounding box center [1491, 139] width 75 height 31
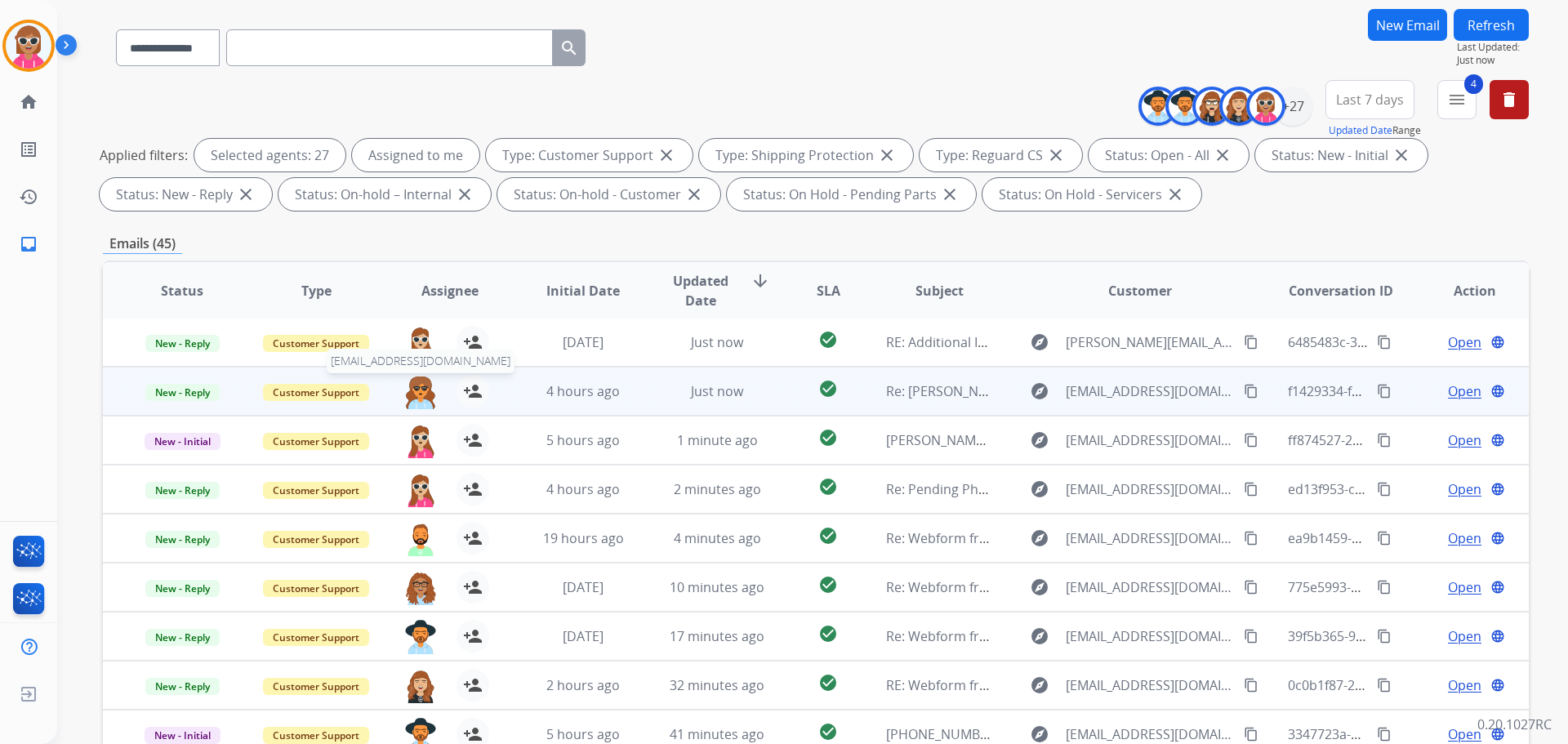
scroll to position [163, 0]
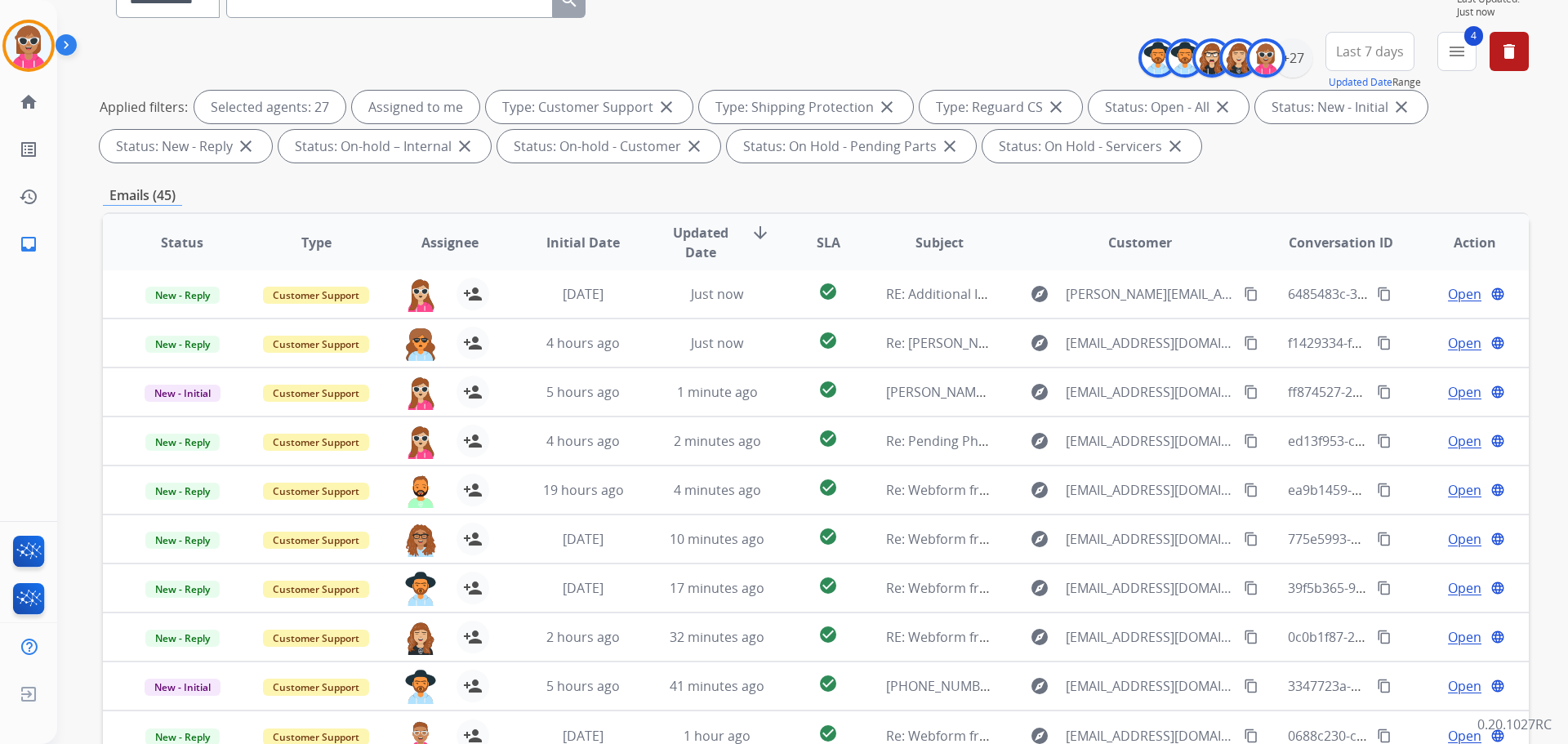
click at [453, 239] on span "Assignee" at bounding box center [449, 242] width 57 height 20
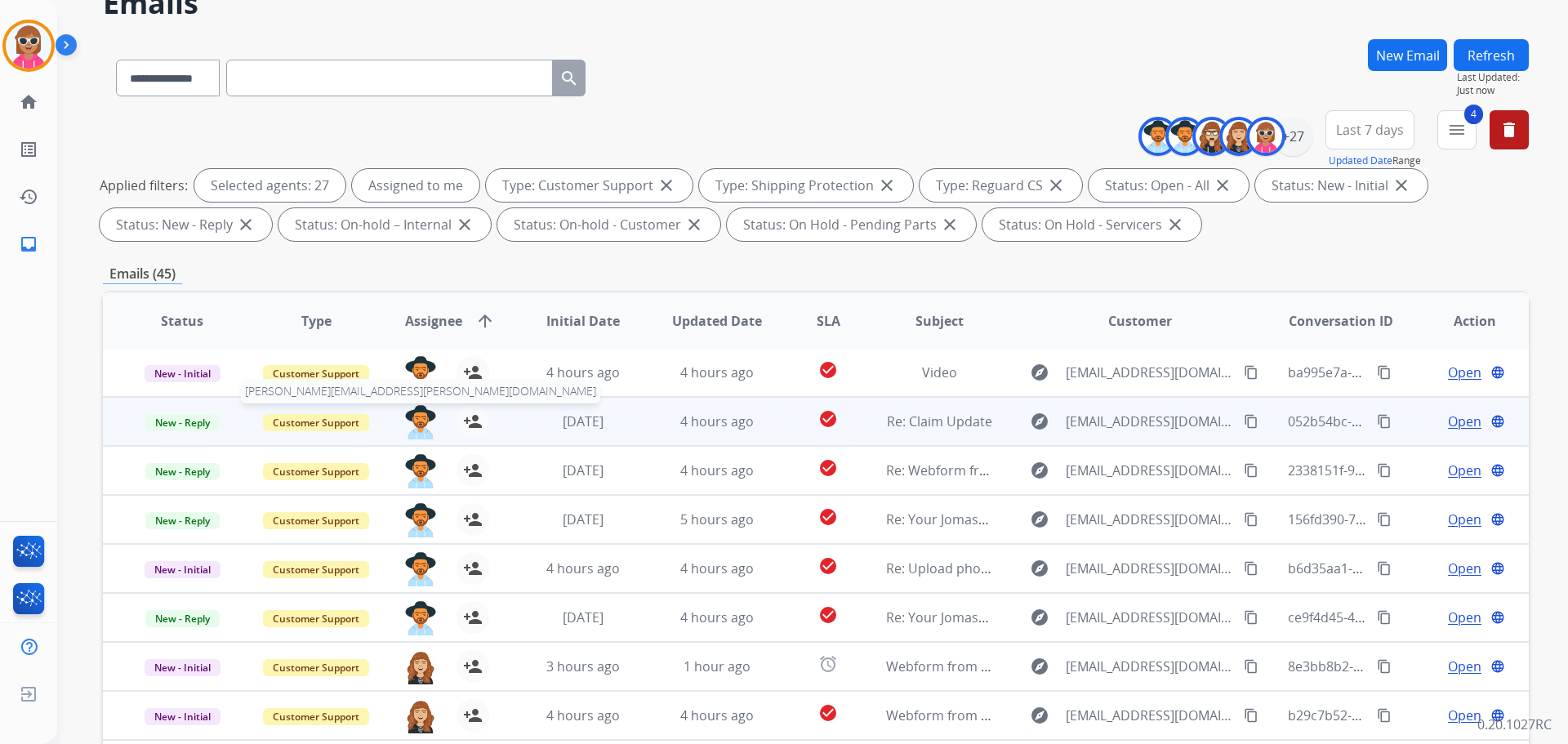
scroll to position [264, 0]
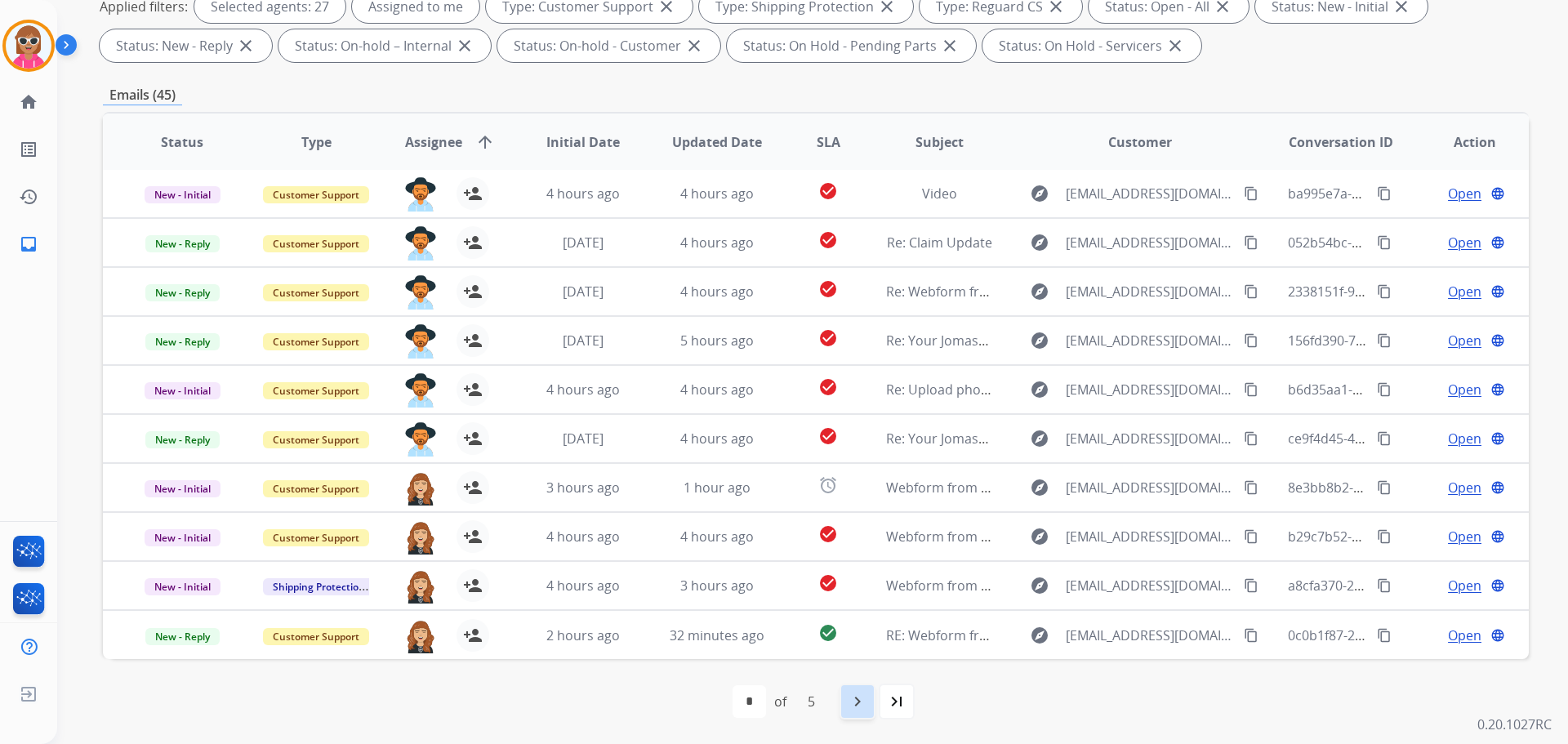
click at [850, 697] on mat-icon "navigate_next" at bounding box center [857, 701] width 20 height 20
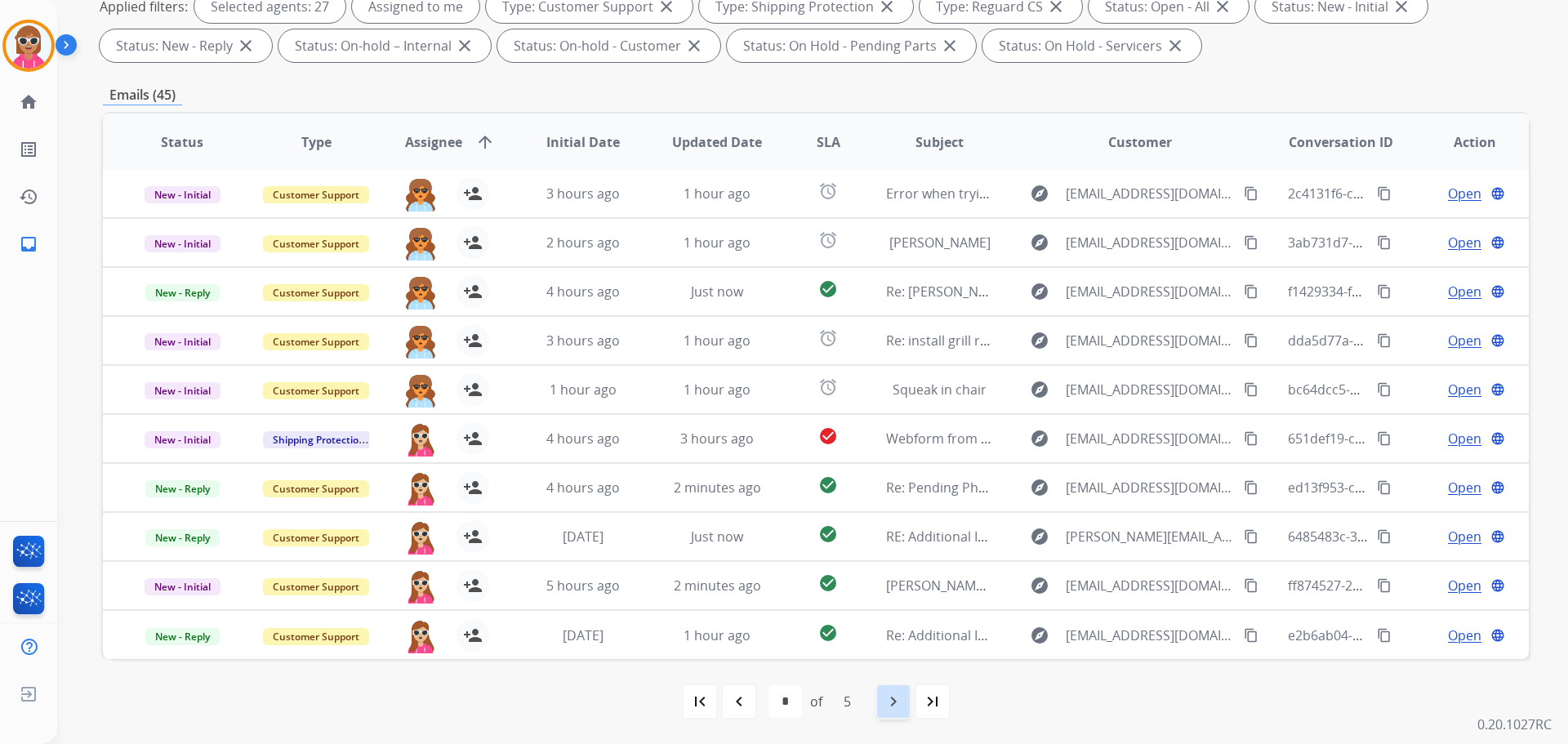
click at [883, 699] on mat-icon "navigate_next" at bounding box center [893, 701] width 20 height 20
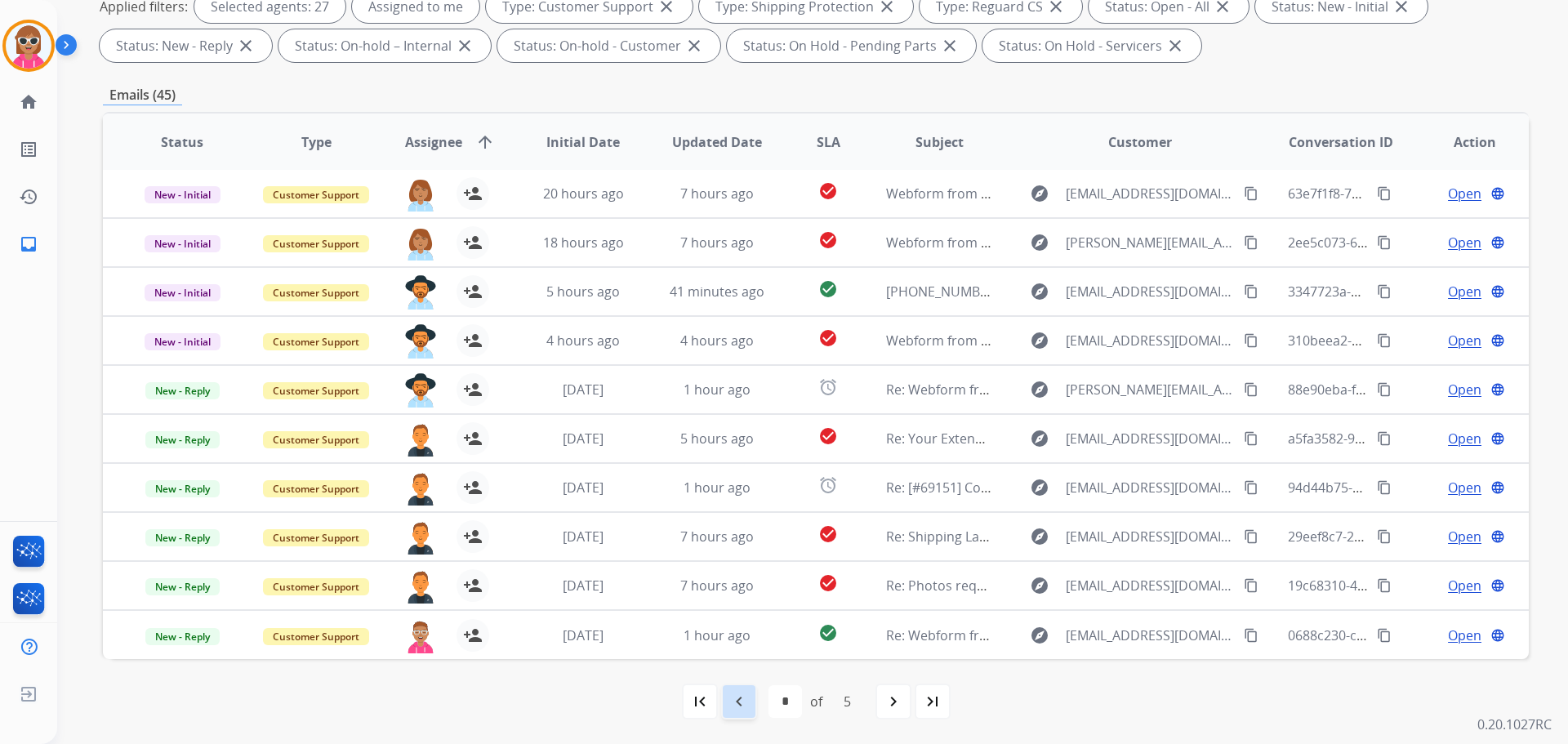
click at [741, 693] on mat-icon "navigate_before" at bounding box center [738, 701] width 20 height 20
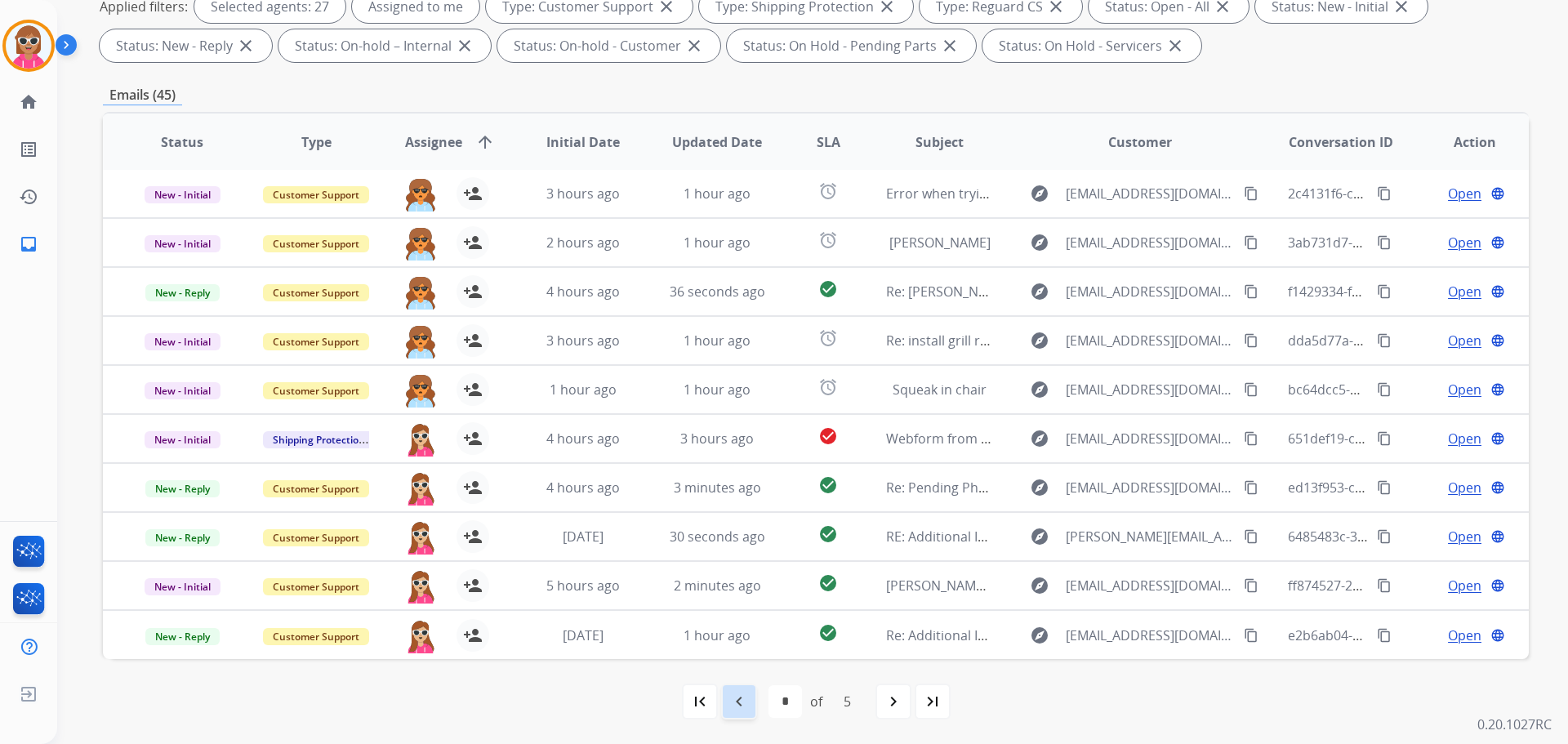
click at [730, 689] on div "navigate_before" at bounding box center [739, 701] width 36 height 36
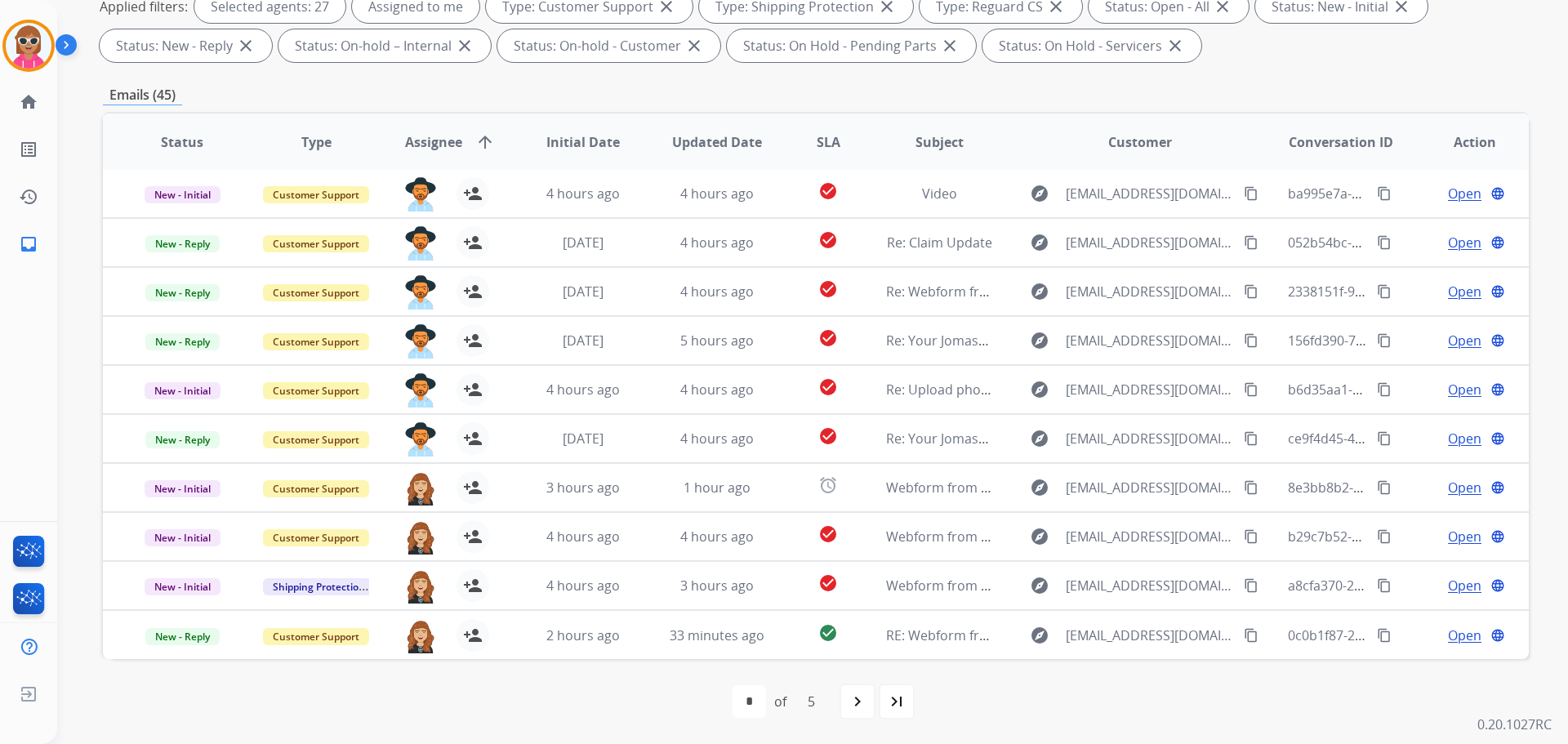
click at [842, 690] on div "navigate_next" at bounding box center [857, 701] width 36 height 36
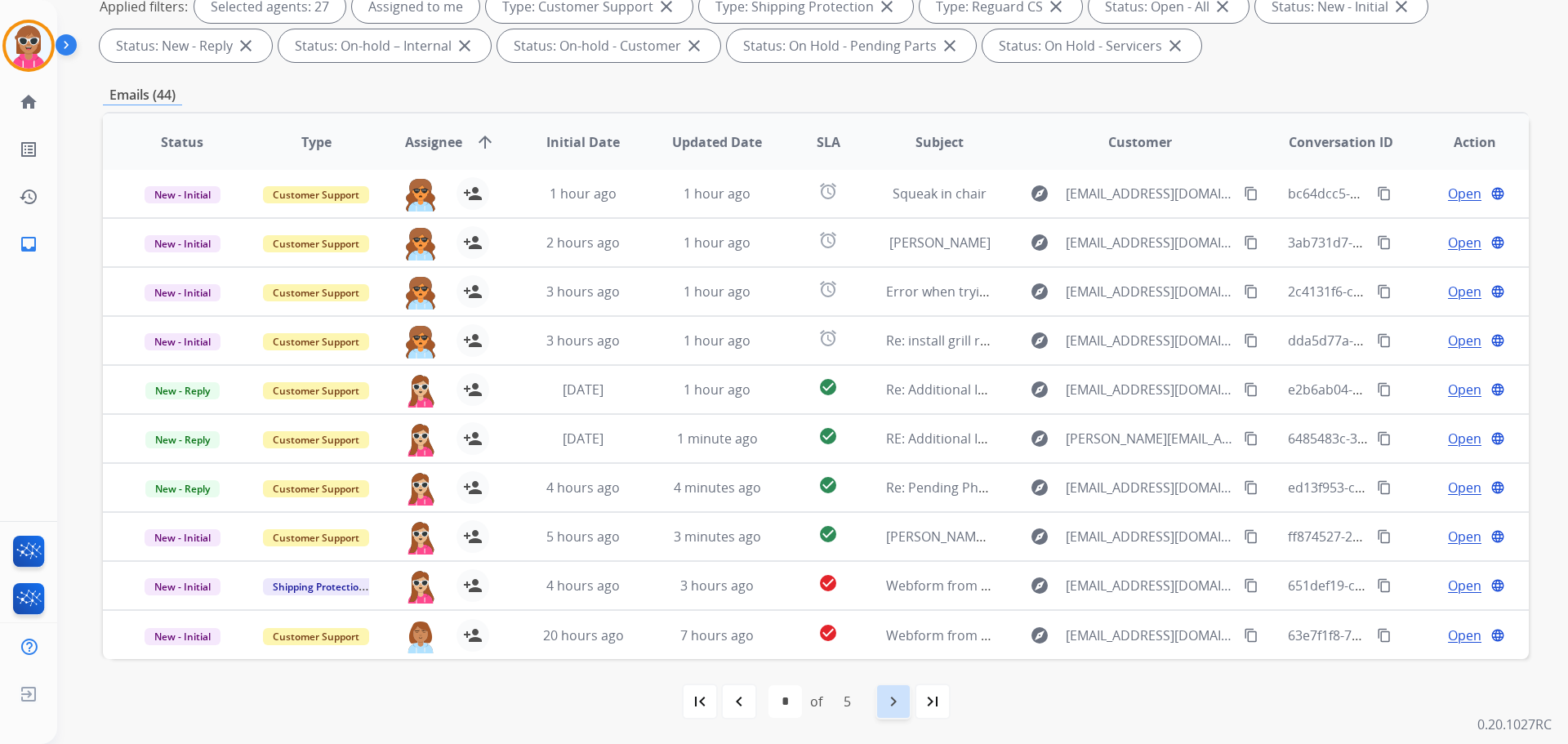
click at [886, 710] on mat-icon "navigate_next" at bounding box center [893, 701] width 20 height 20
select select "*"
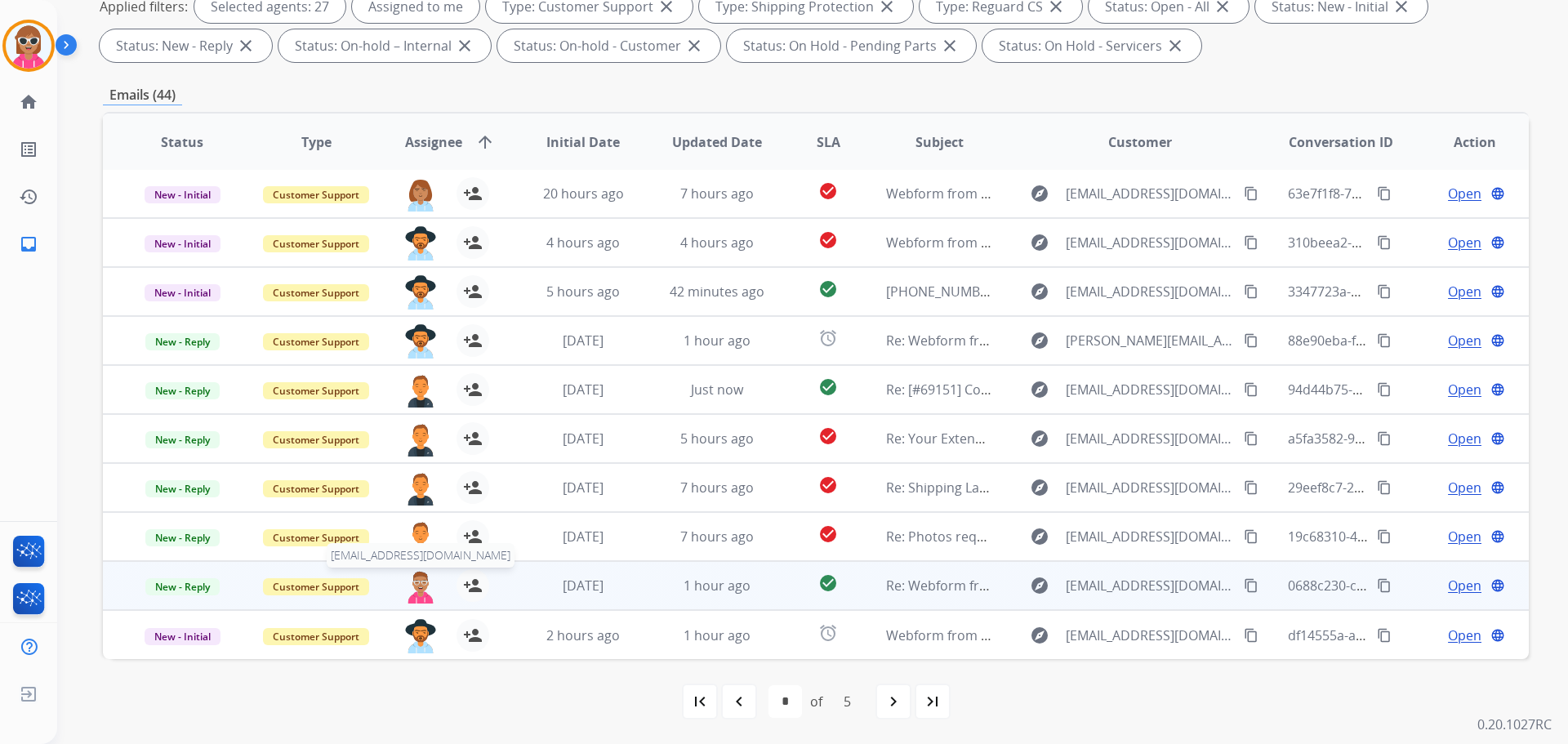
click at [418, 588] on img at bounding box center [420, 586] width 32 height 34
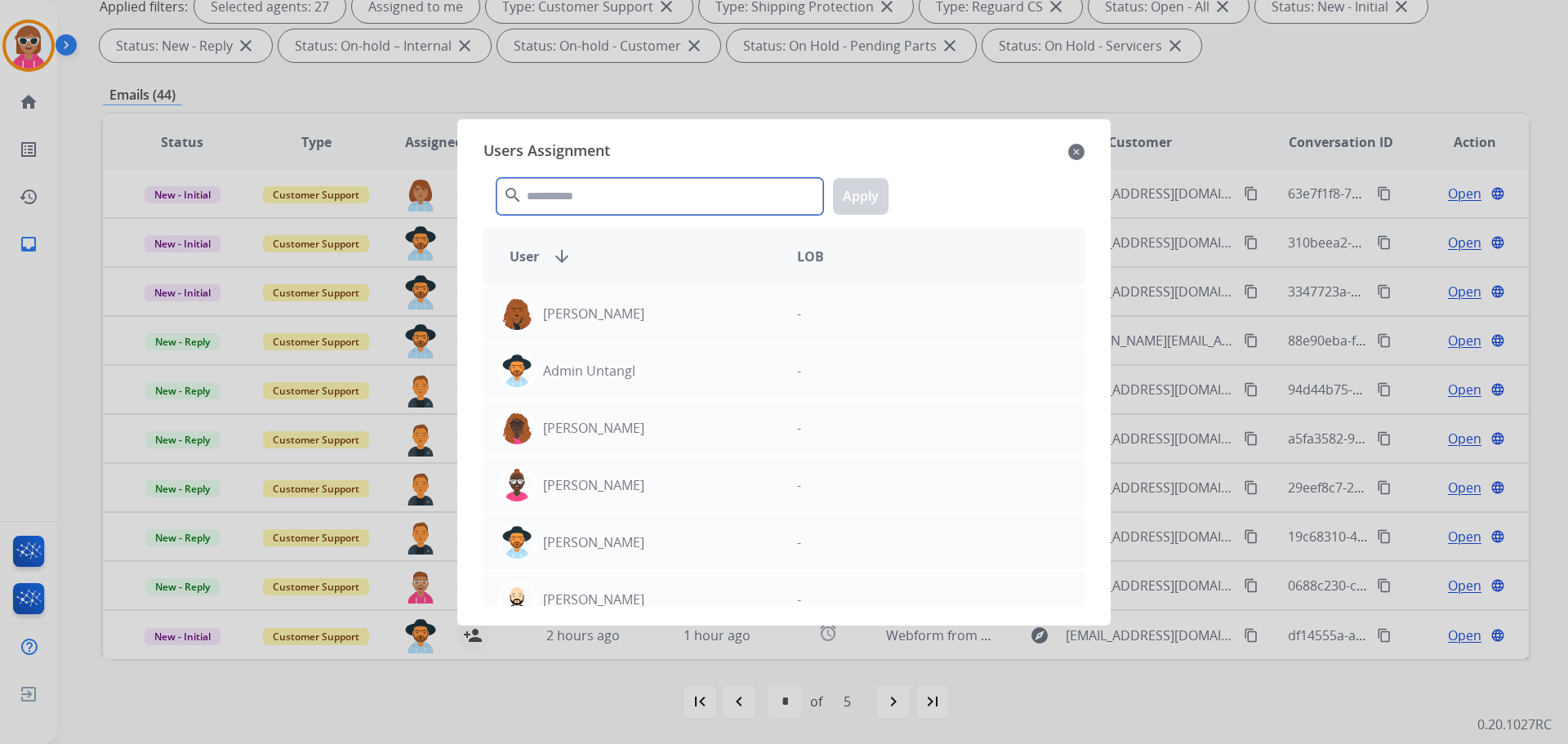
click at [583, 201] on input "text" at bounding box center [660, 196] width 327 height 37
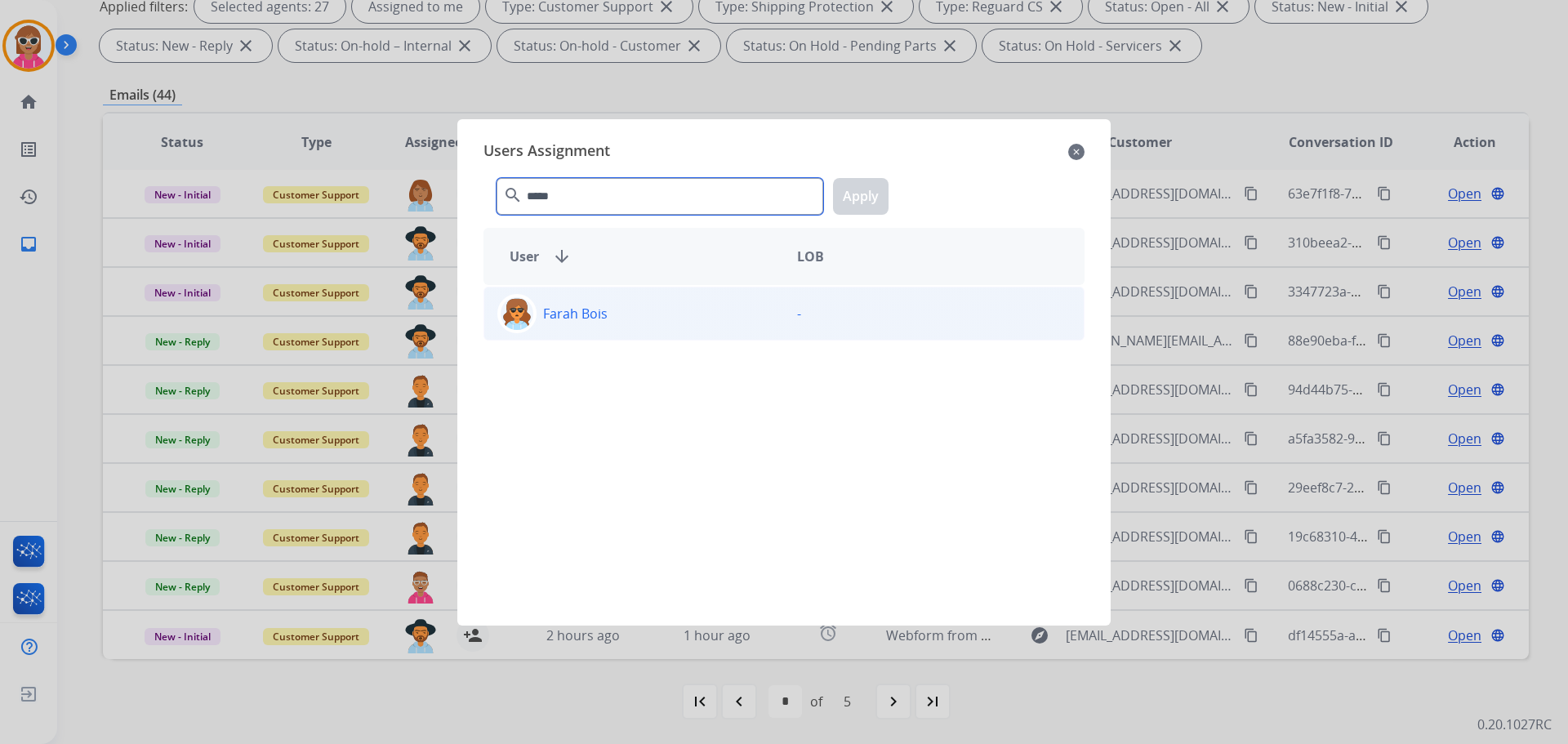
type input "*****"
click at [611, 337] on div "Farah Bois -" at bounding box center [783, 313] width 601 height 54
click at [834, 194] on button "Apply" at bounding box center [860, 196] width 55 height 37
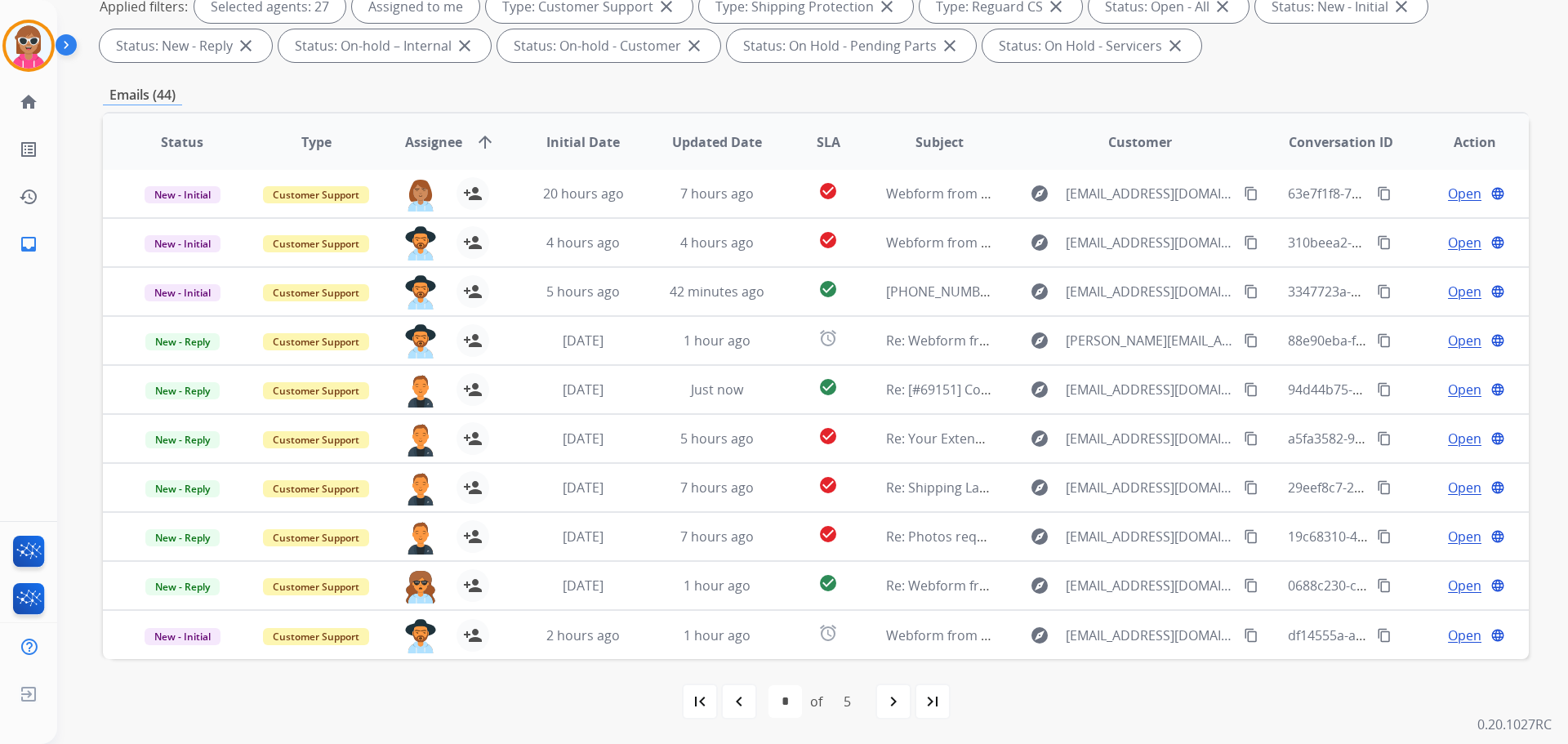
click at [899, 703] on mat-icon "navigate_next" at bounding box center [893, 701] width 20 height 20
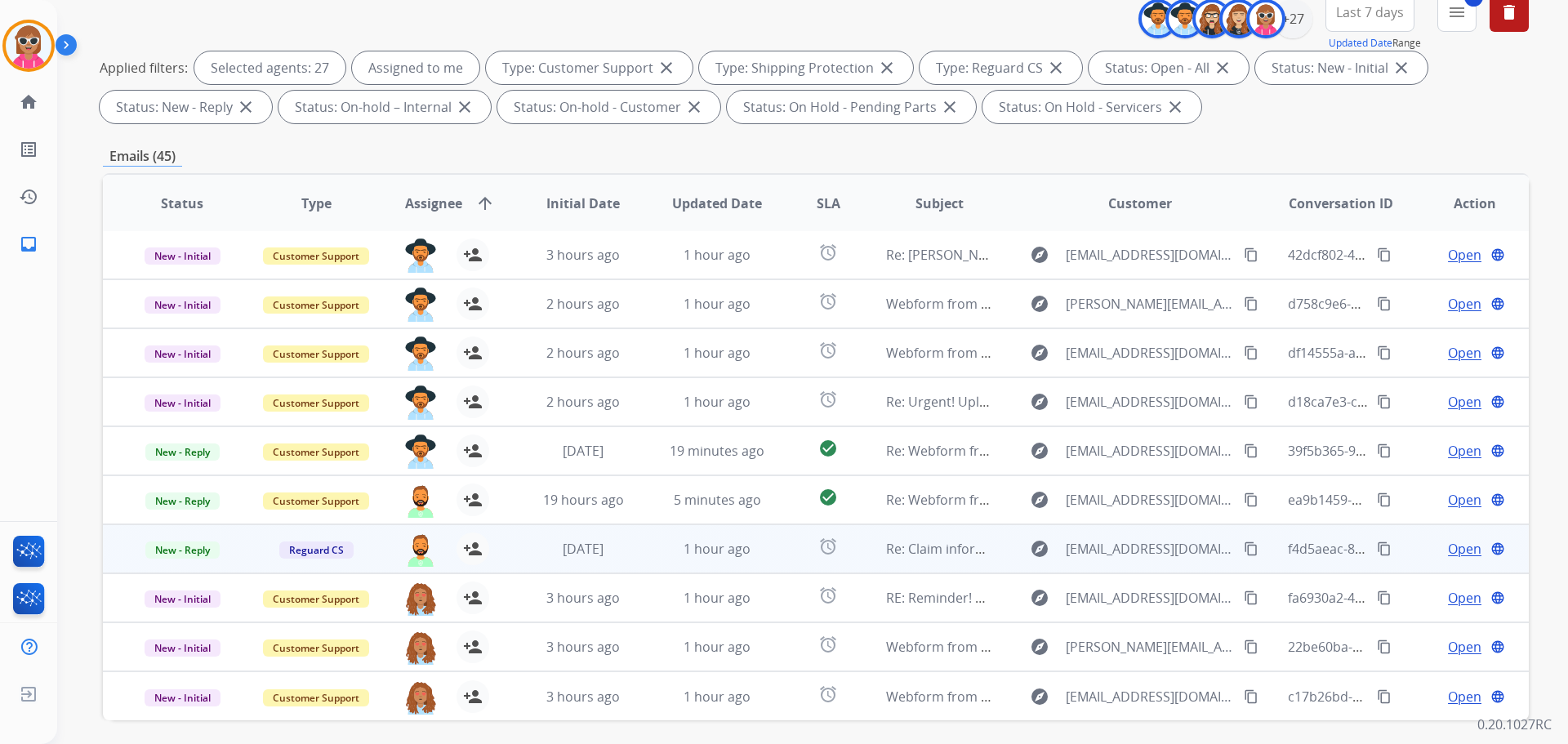
scroll to position [245, 0]
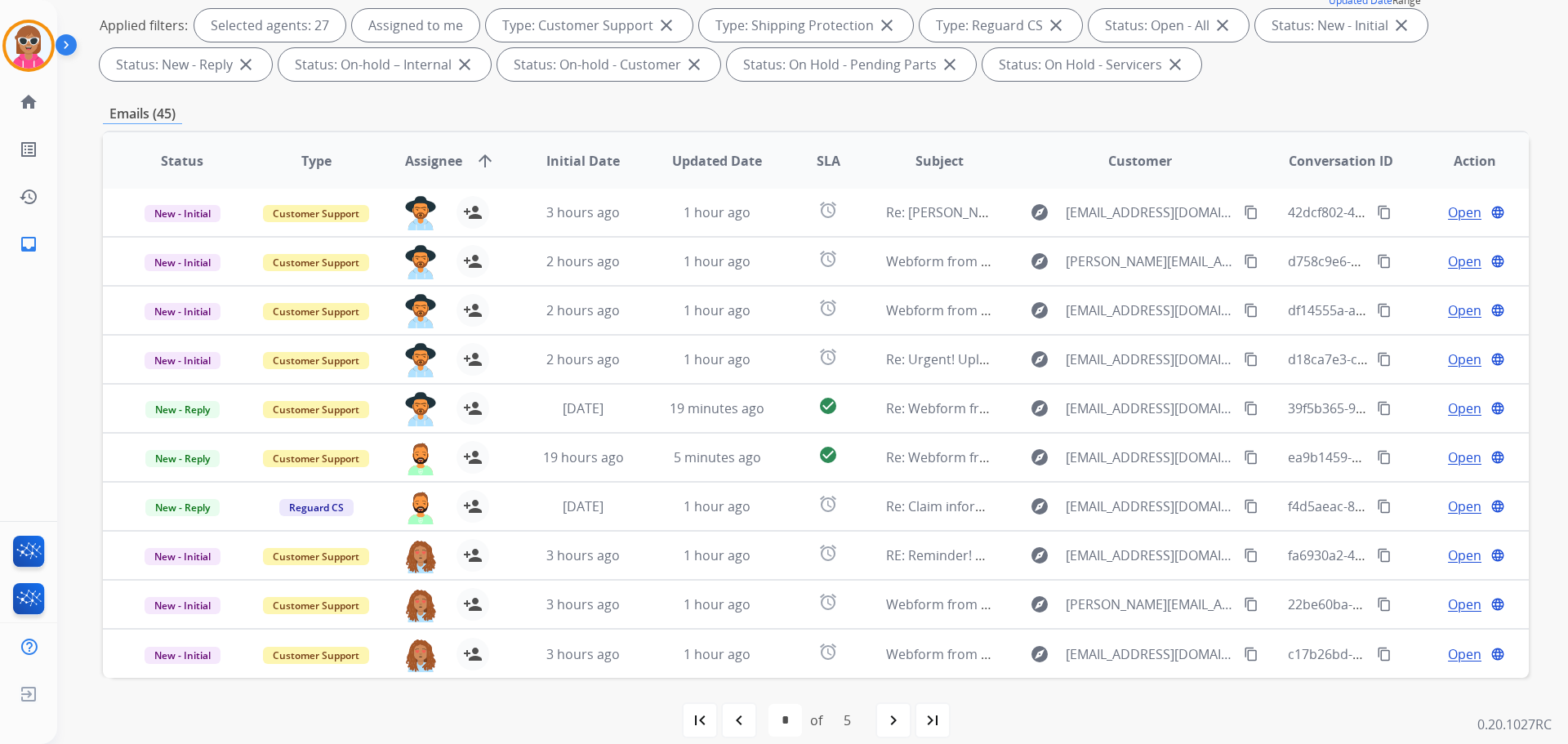
drag, startPoint x: 732, startPoint y: 708, endPoint x: 742, endPoint y: 672, distance: 37.4
click at [734, 706] on div "navigate_before" at bounding box center [739, 720] width 36 height 36
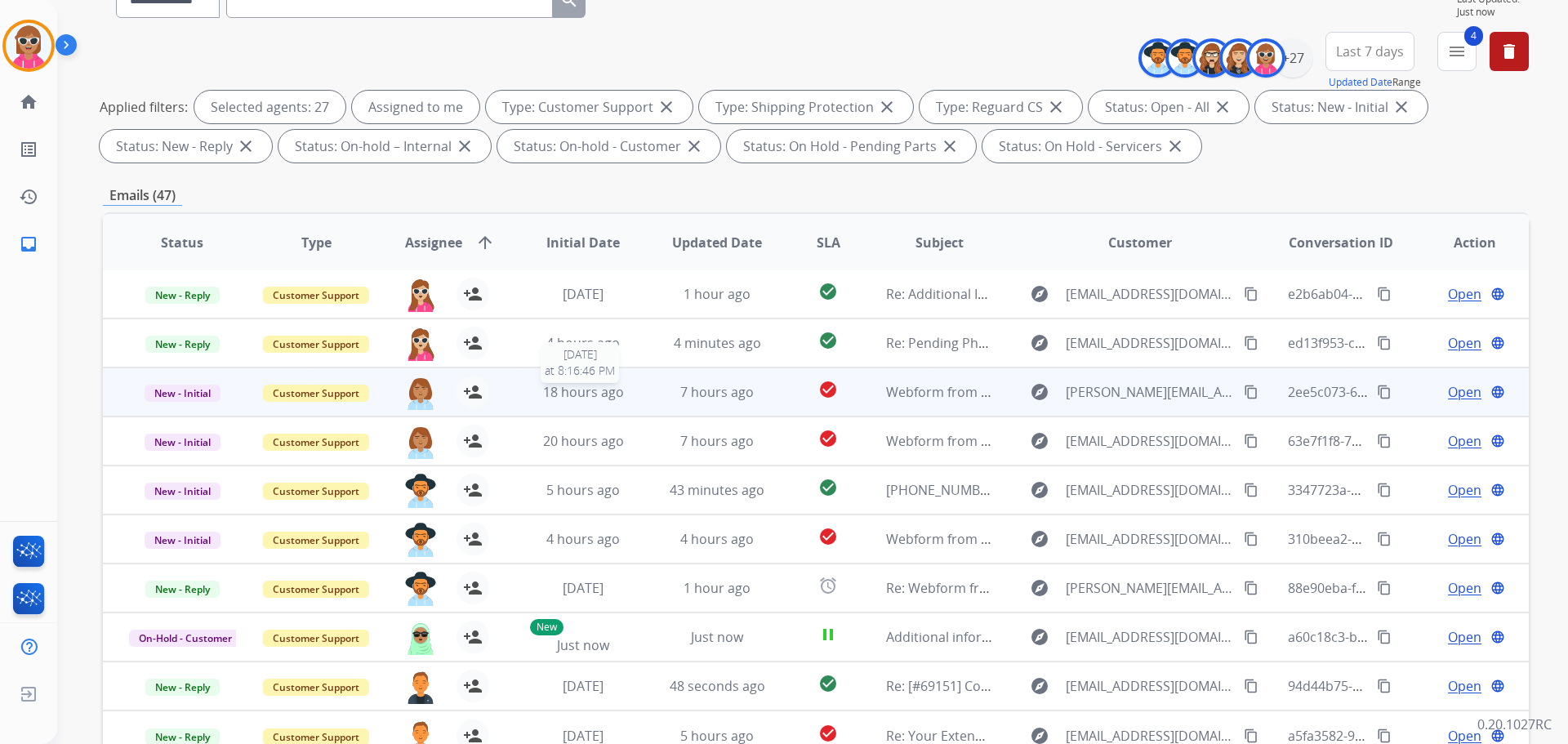
scroll to position [264, 0]
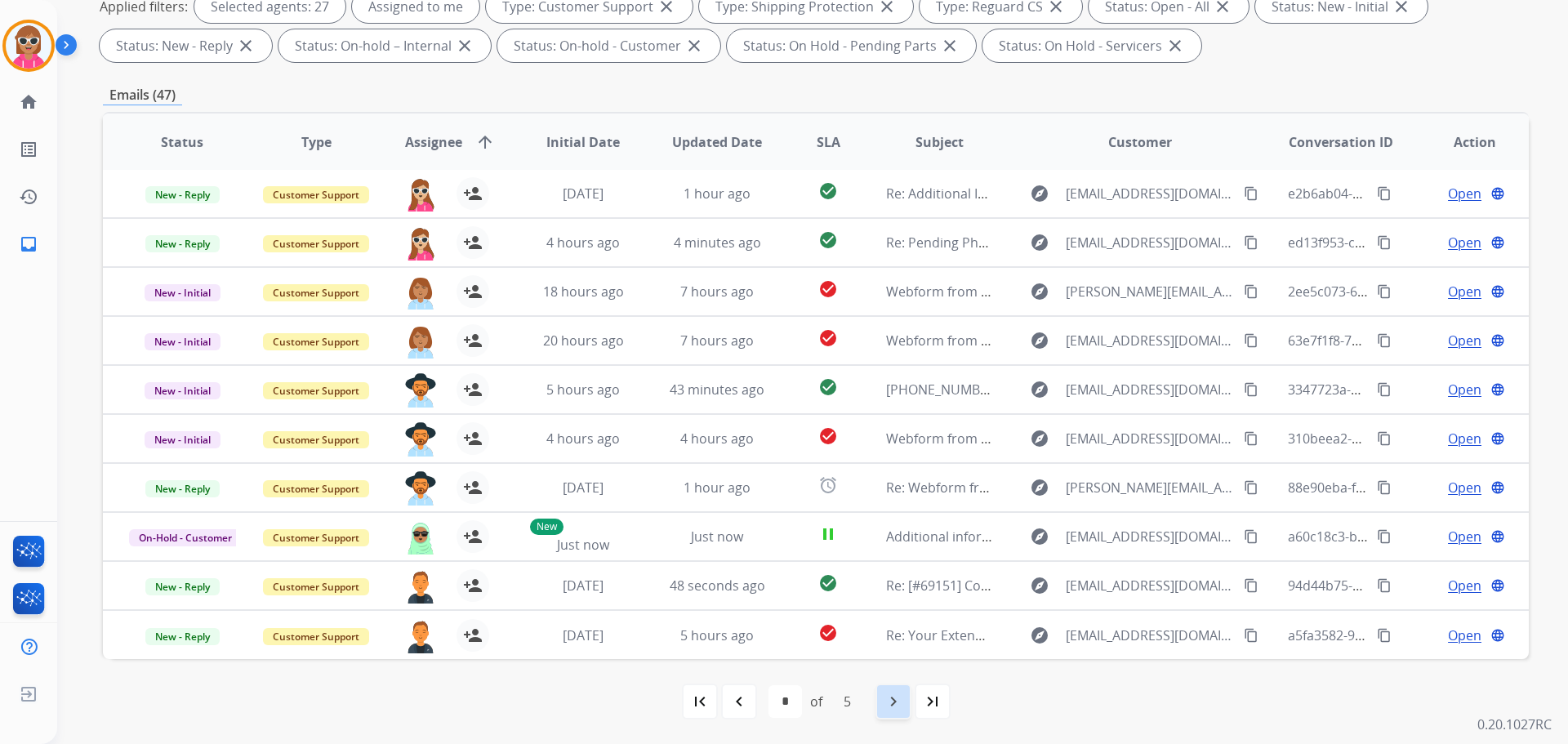
click at [880, 702] on div "navigate_next" at bounding box center [893, 701] width 36 height 36
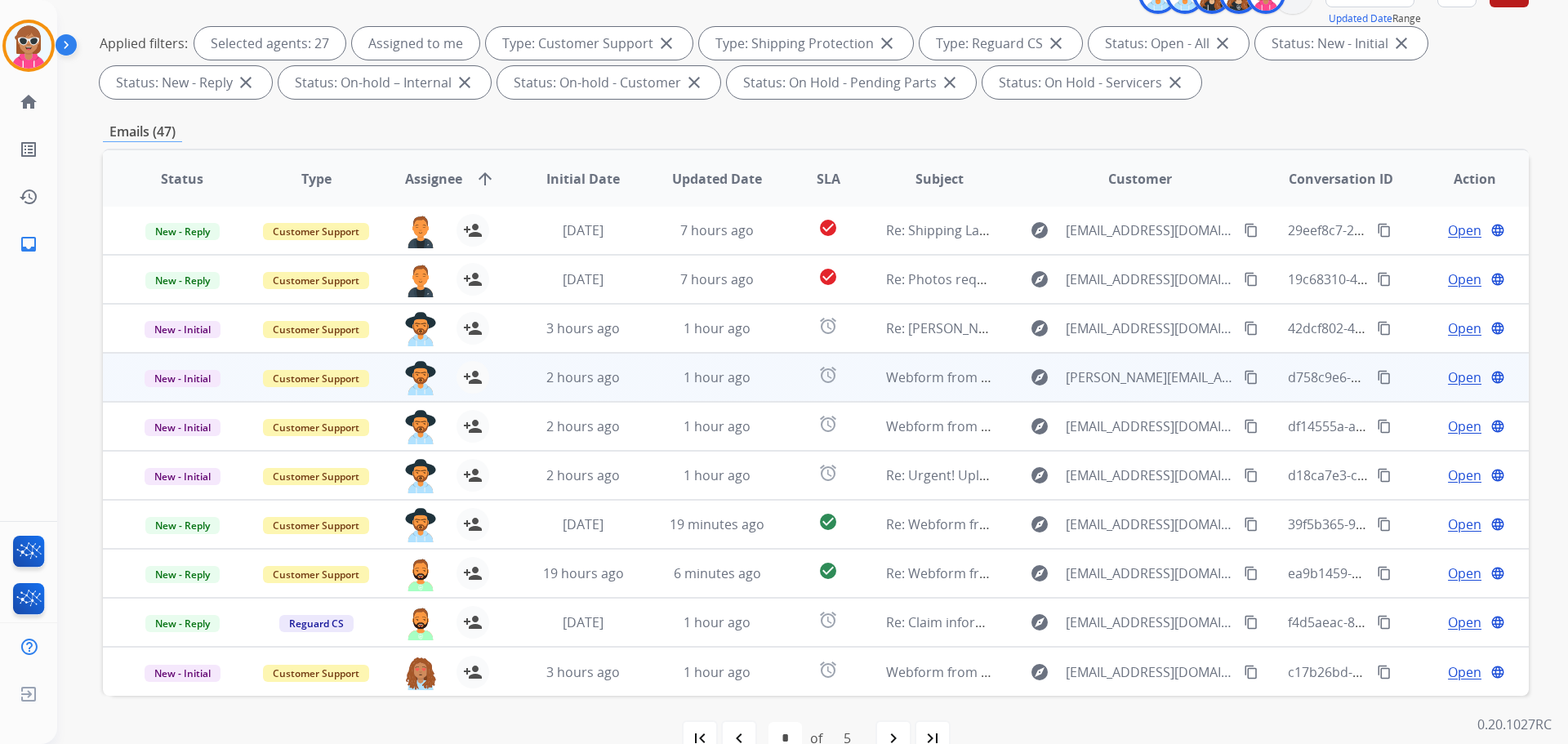
scroll to position [245, 0]
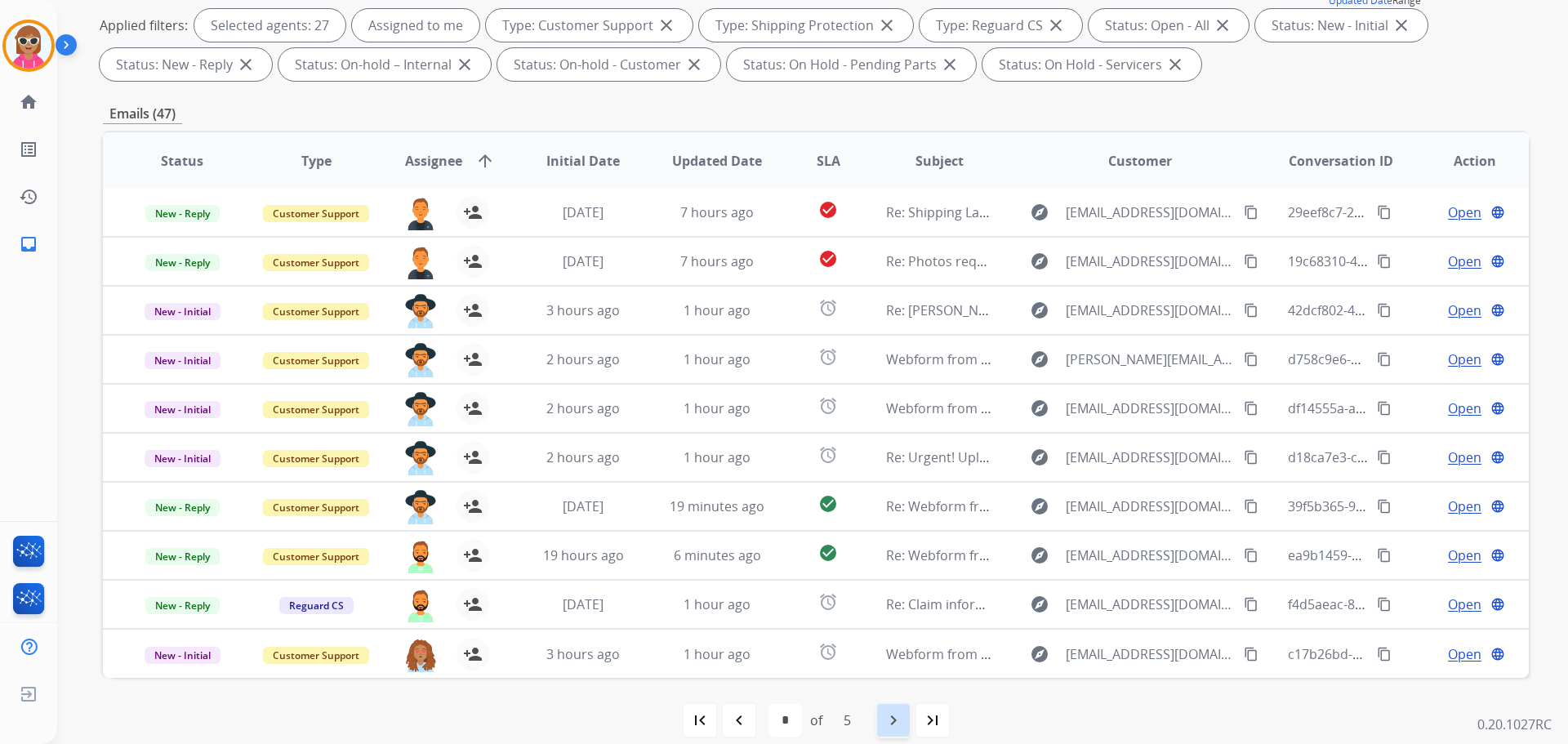
click at [883, 709] on div "navigate_next" at bounding box center [893, 720] width 36 height 36
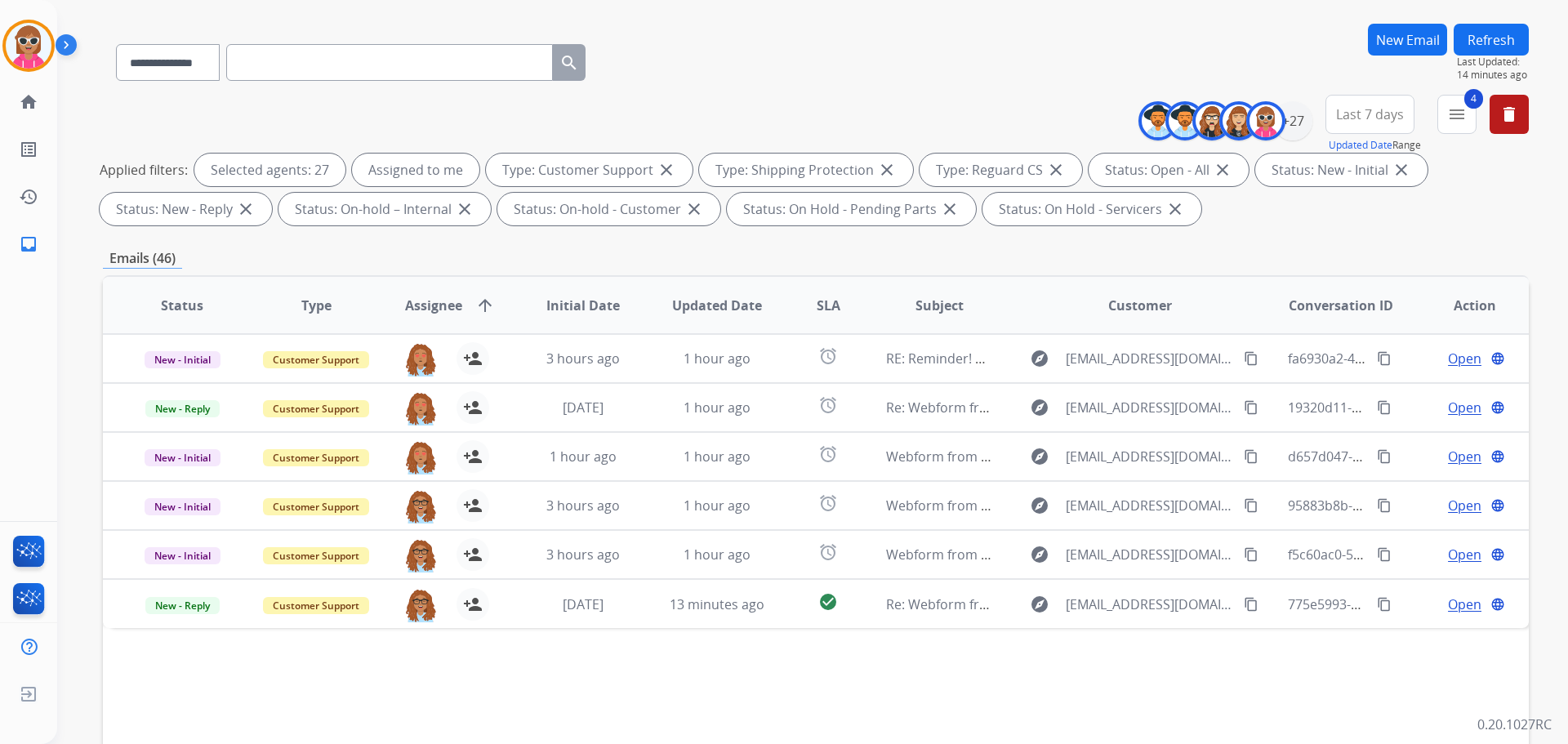
scroll to position [19, 0]
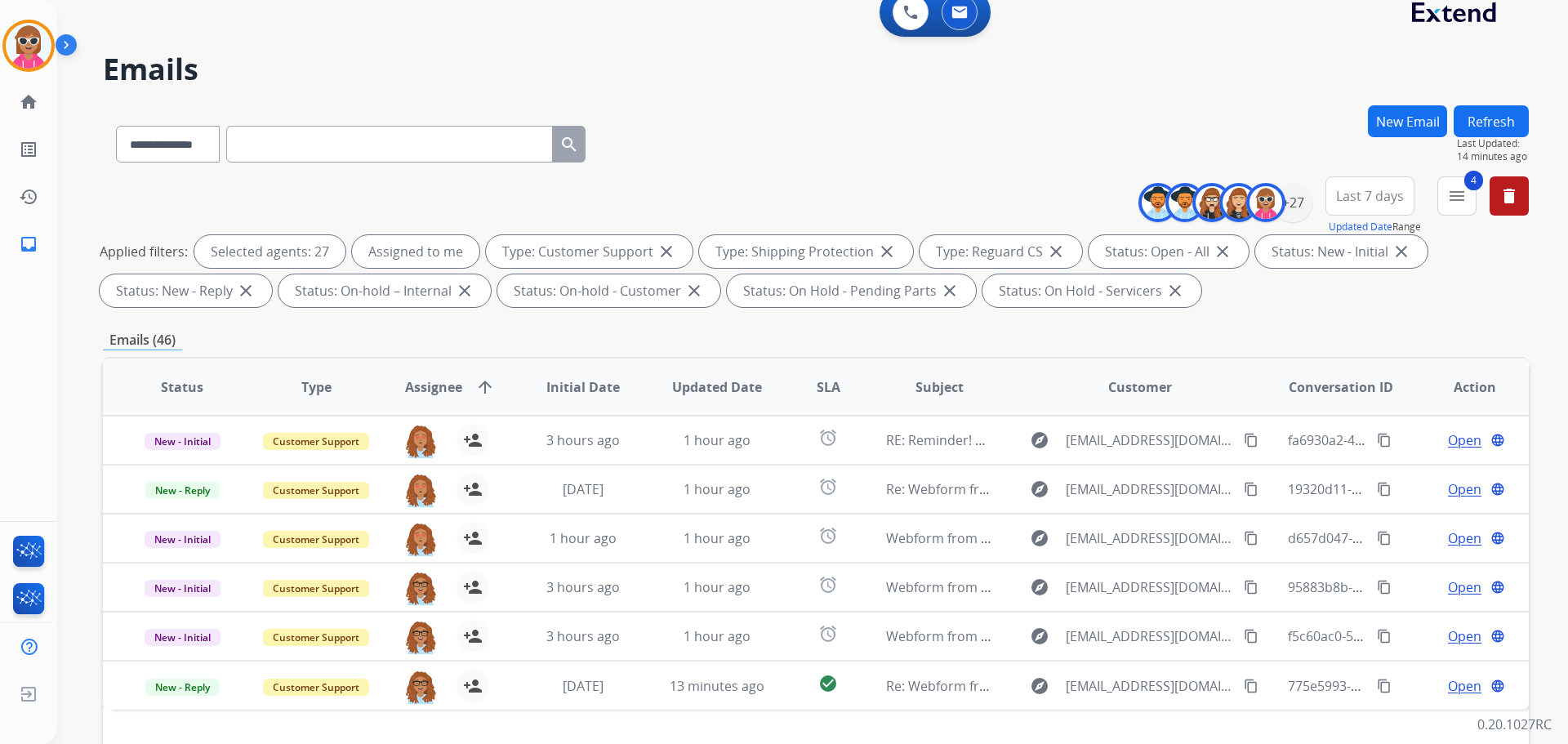
click at [1505, 118] on button "Refresh" at bounding box center [1491, 121] width 75 height 31
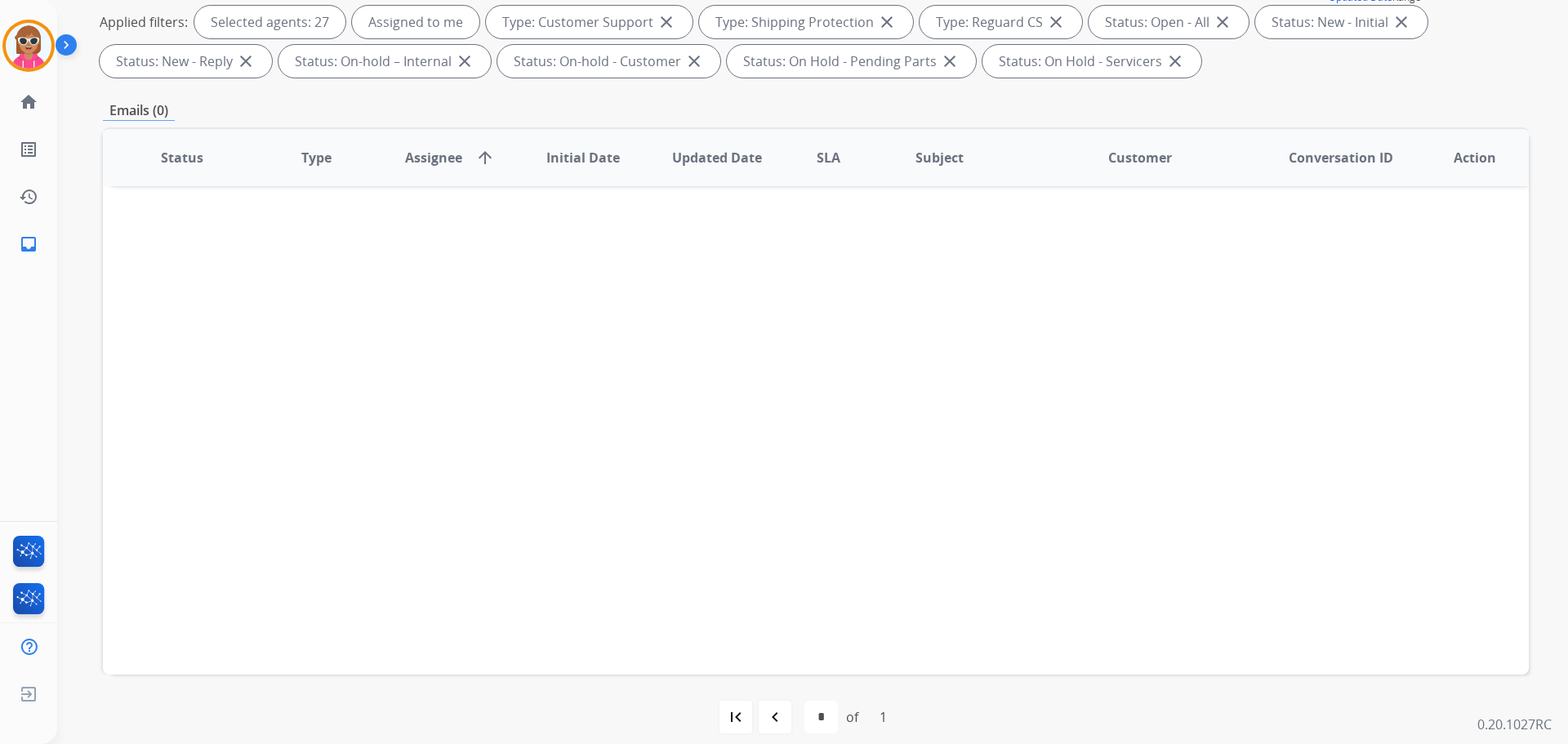
scroll to position [264, 0]
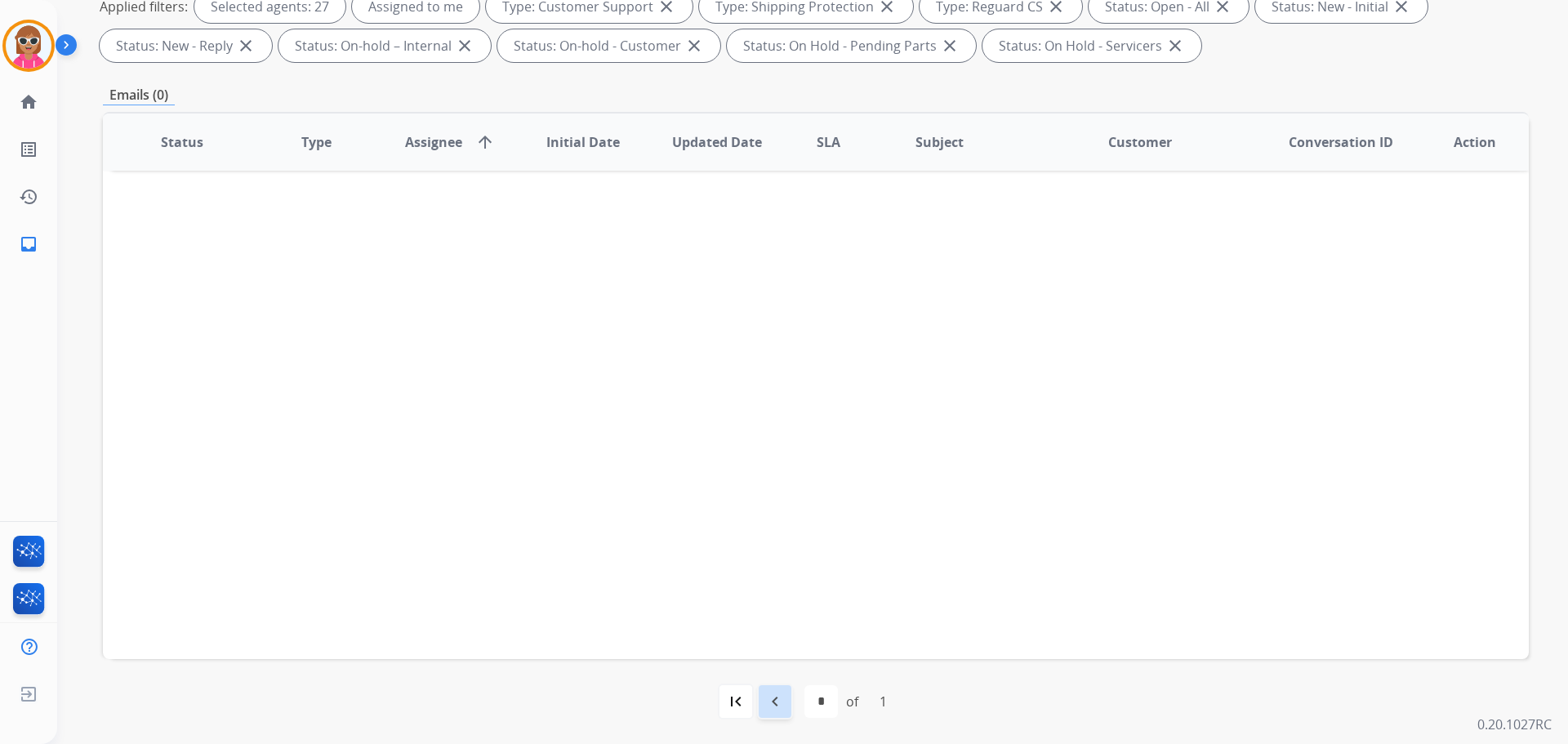
click at [780, 716] on div "navigate_before" at bounding box center [775, 701] width 36 height 36
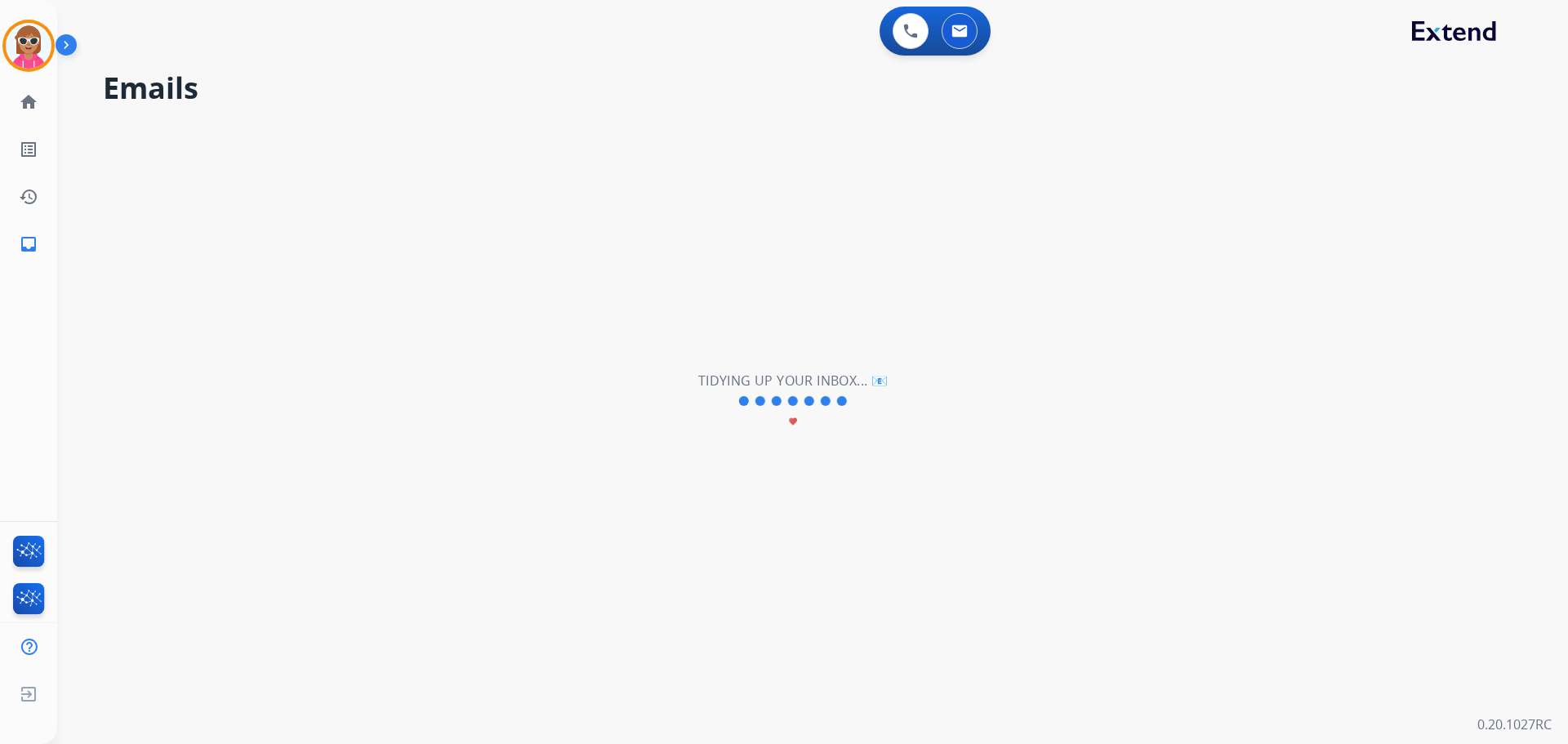
scroll to position [0, 0]
select select "*"
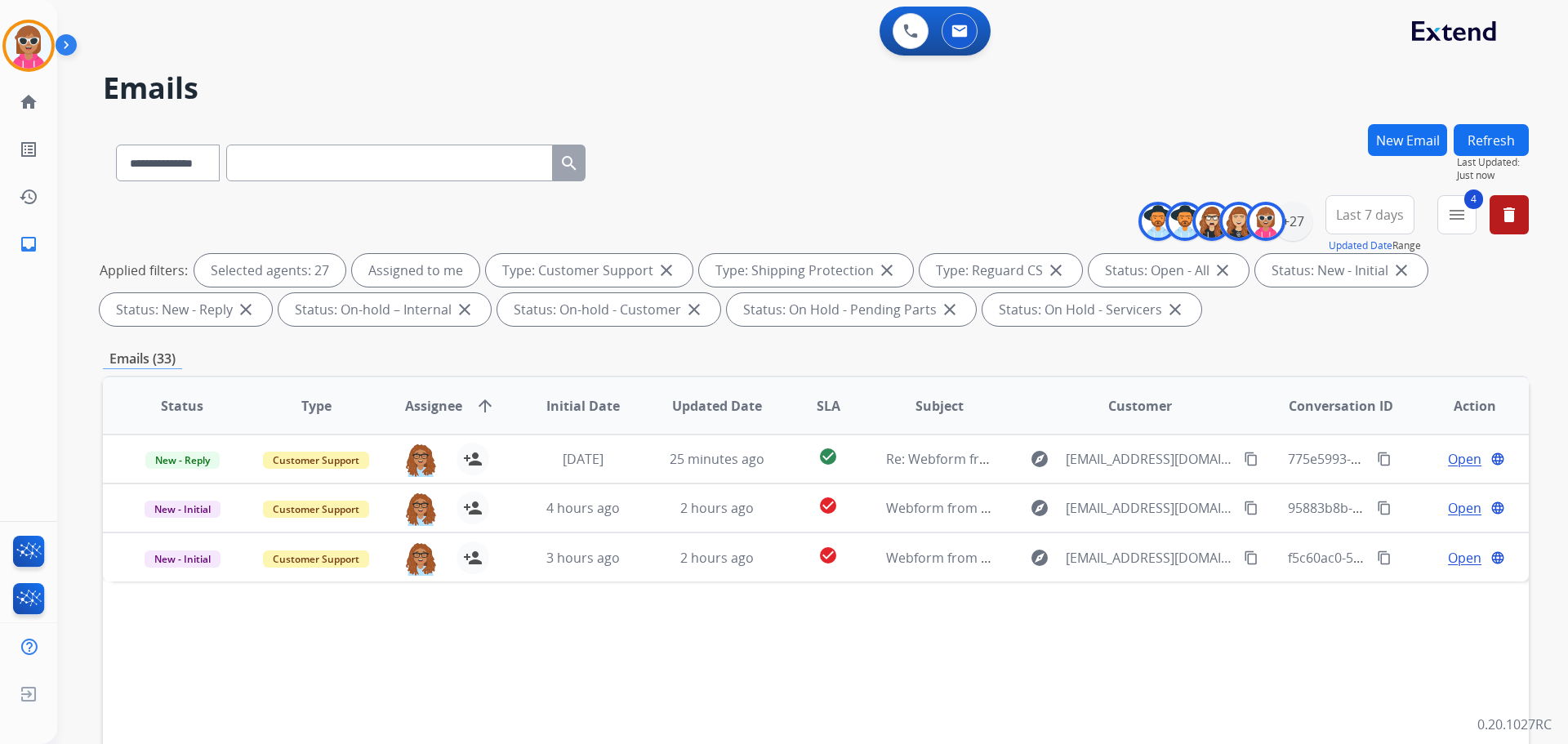
click at [1479, 127] on button "Refresh" at bounding box center [1491, 139] width 75 height 31
drag, startPoint x: 1495, startPoint y: 142, endPoint x: 1495, endPoint y: 151, distance: 9.0
click at [1495, 151] on button "Refresh" at bounding box center [1491, 139] width 75 height 31
click at [1492, 135] on button "Refresh" at bounding box center [1491, 139] width 75 height 31
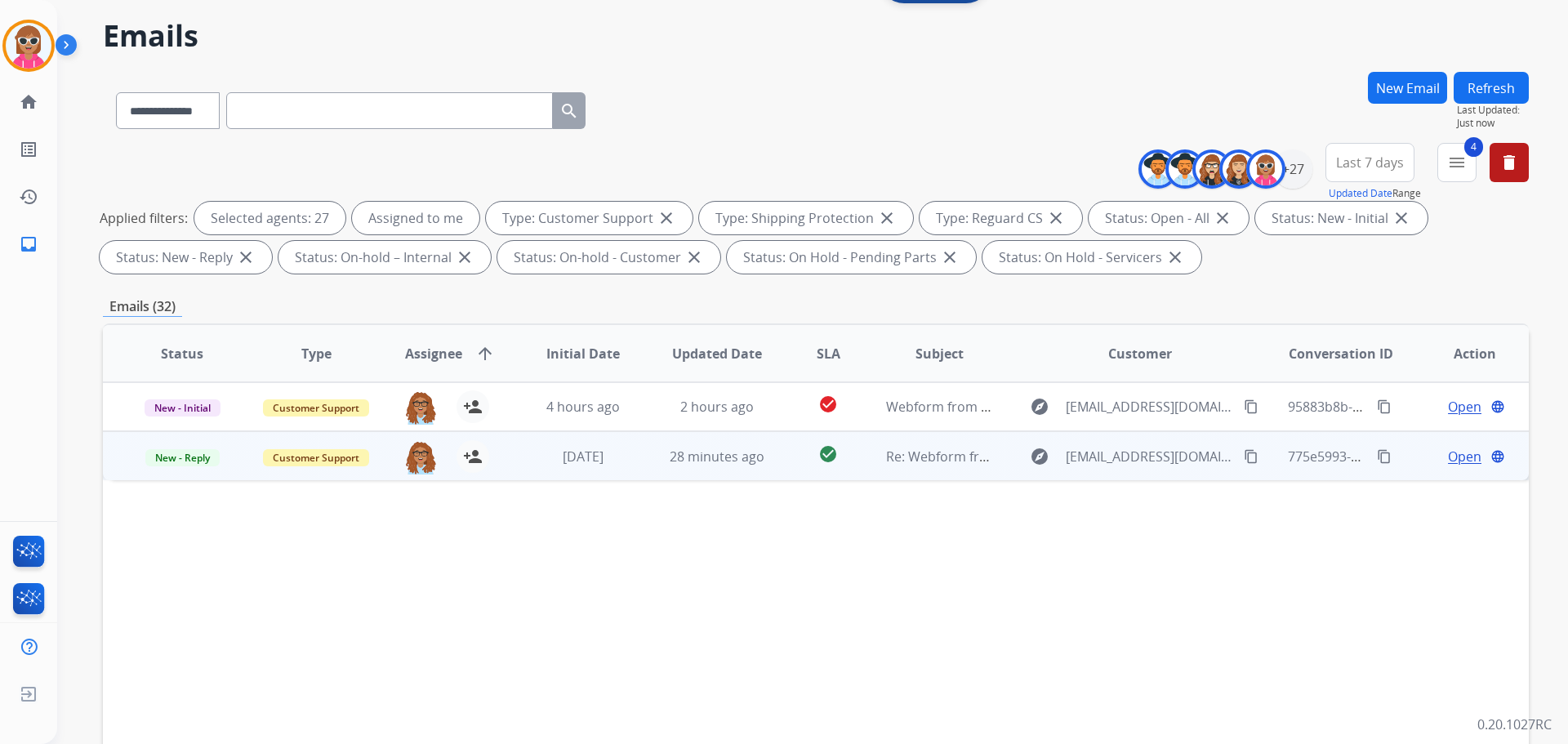
scroll to position [82, 0]
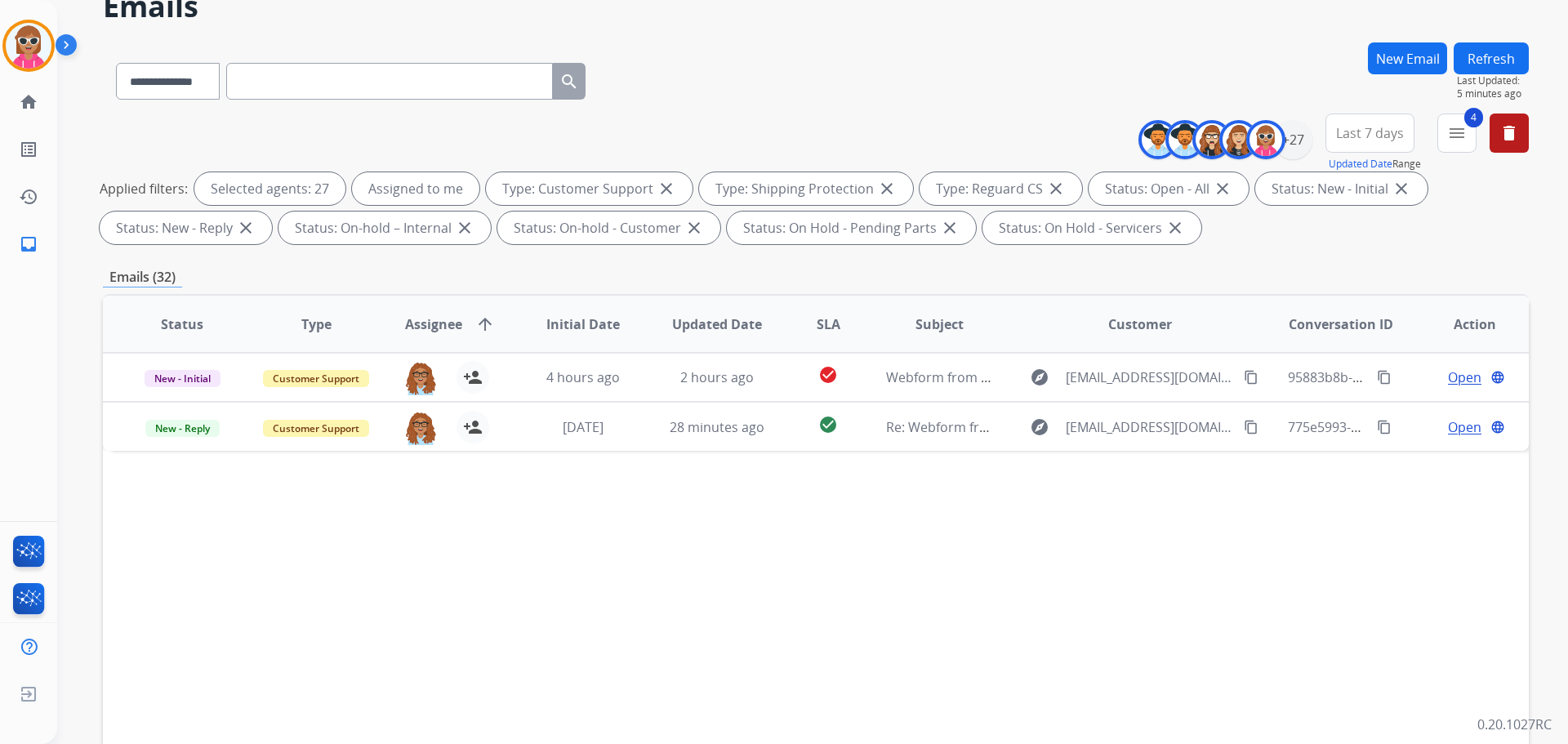
click at [1497, 58] on button "Refresh" at bounding box center [1491, 58] width 75 height 31
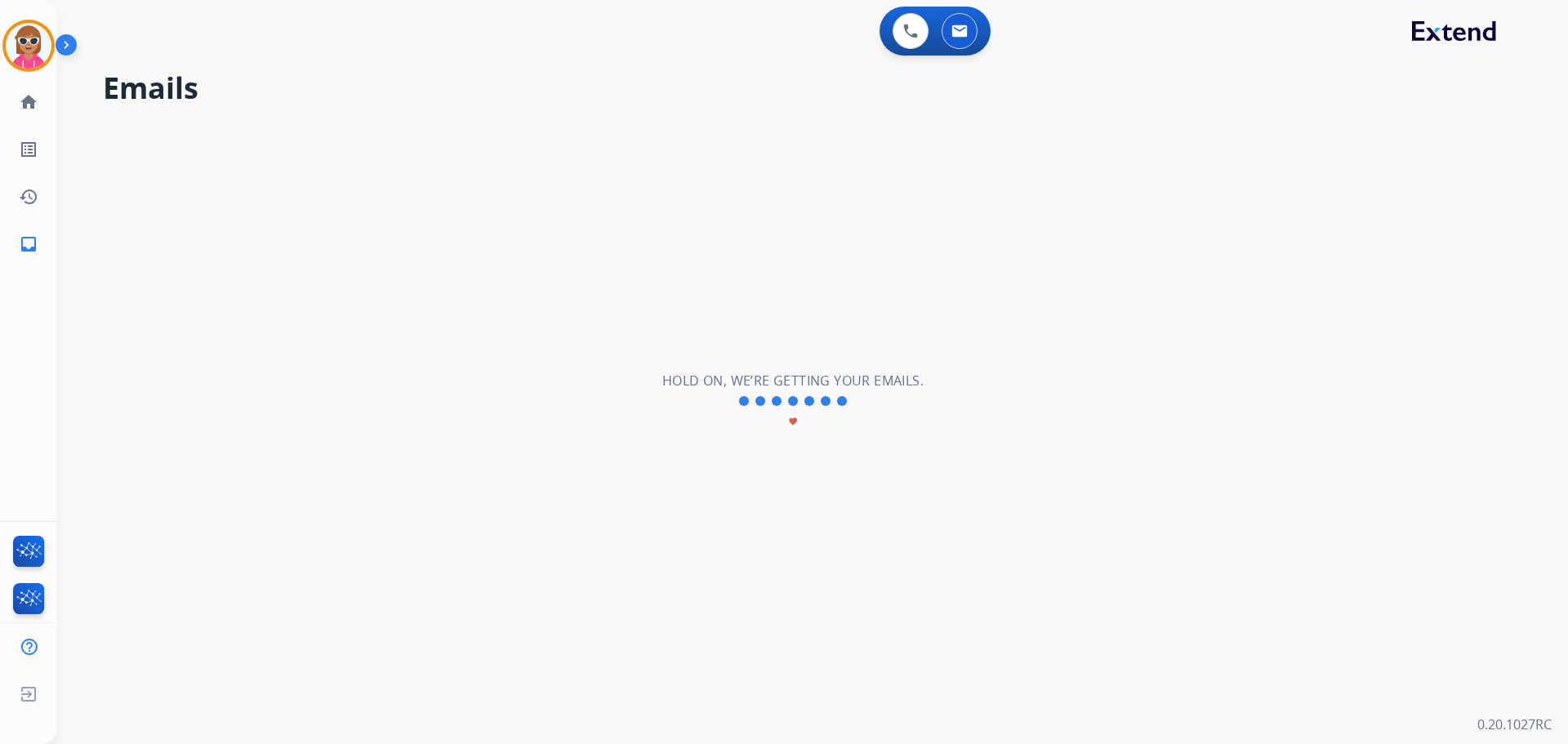
scroll to position [0, 0]
